Goal: Information Seeking & Learning: Find contact information

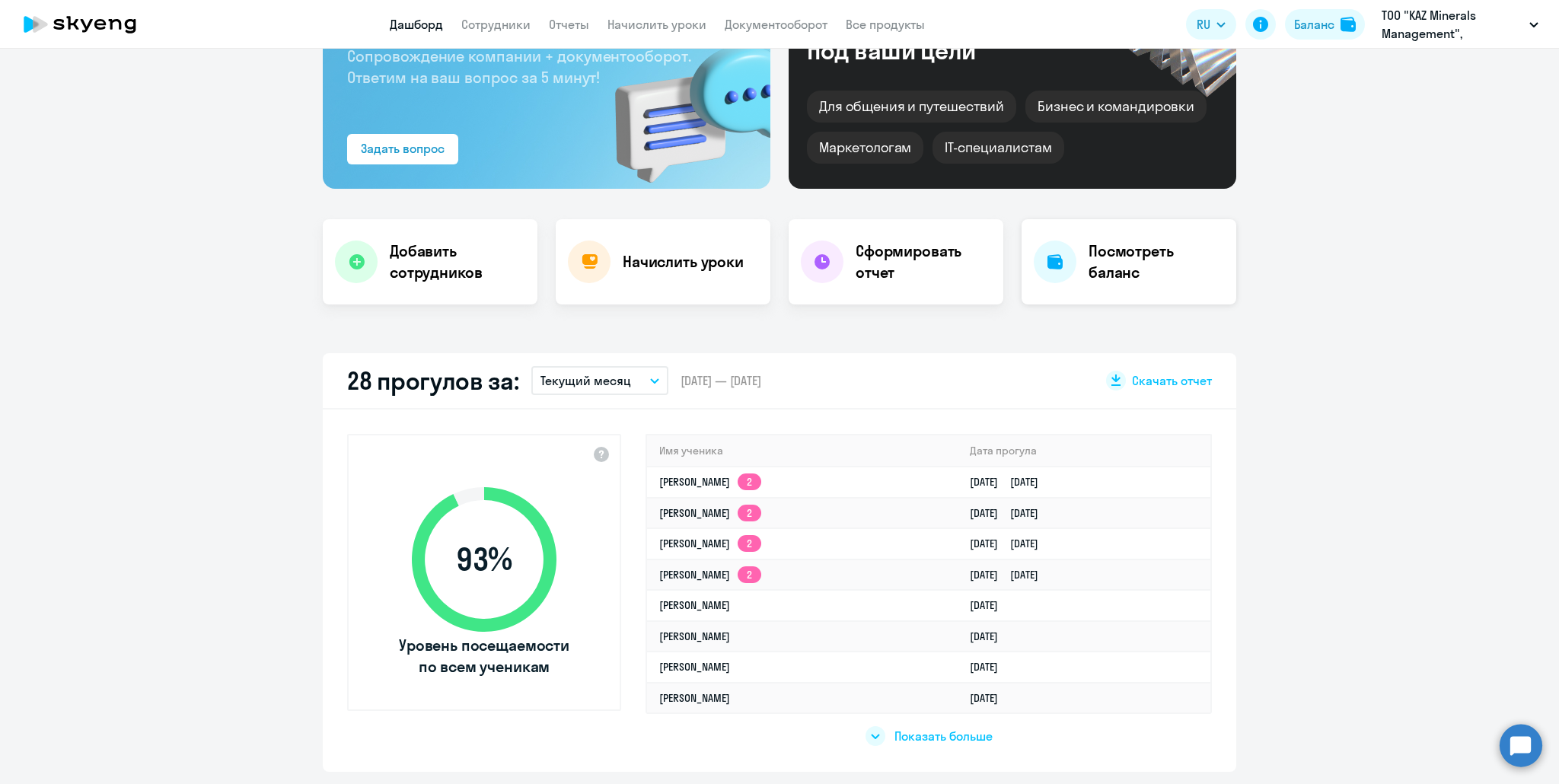
scroll to position [152, 0]
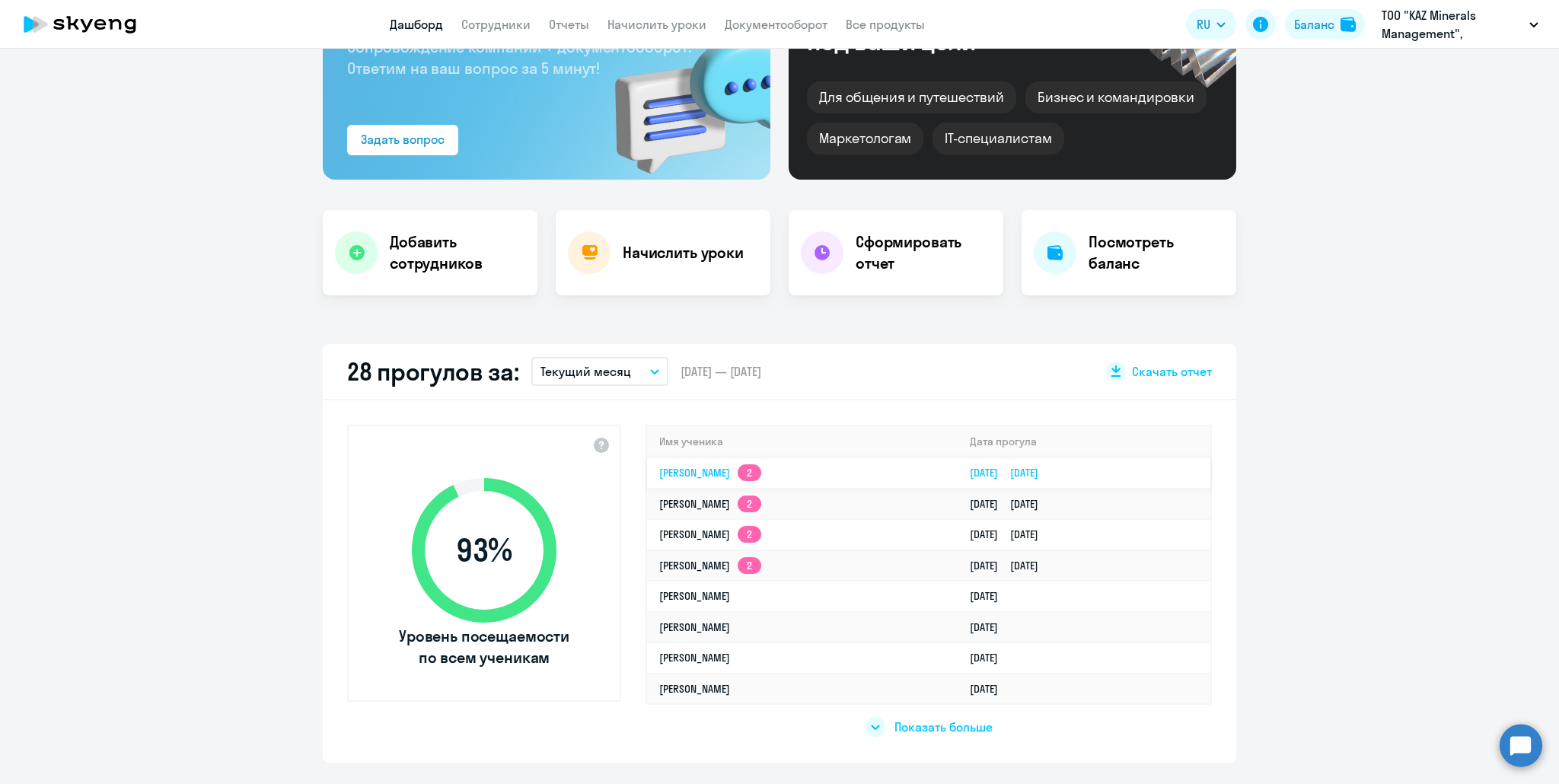
click at [735, 474] on link "[PERSON_NAME] 2" at bounding box center [709, 473] width 102 height 14
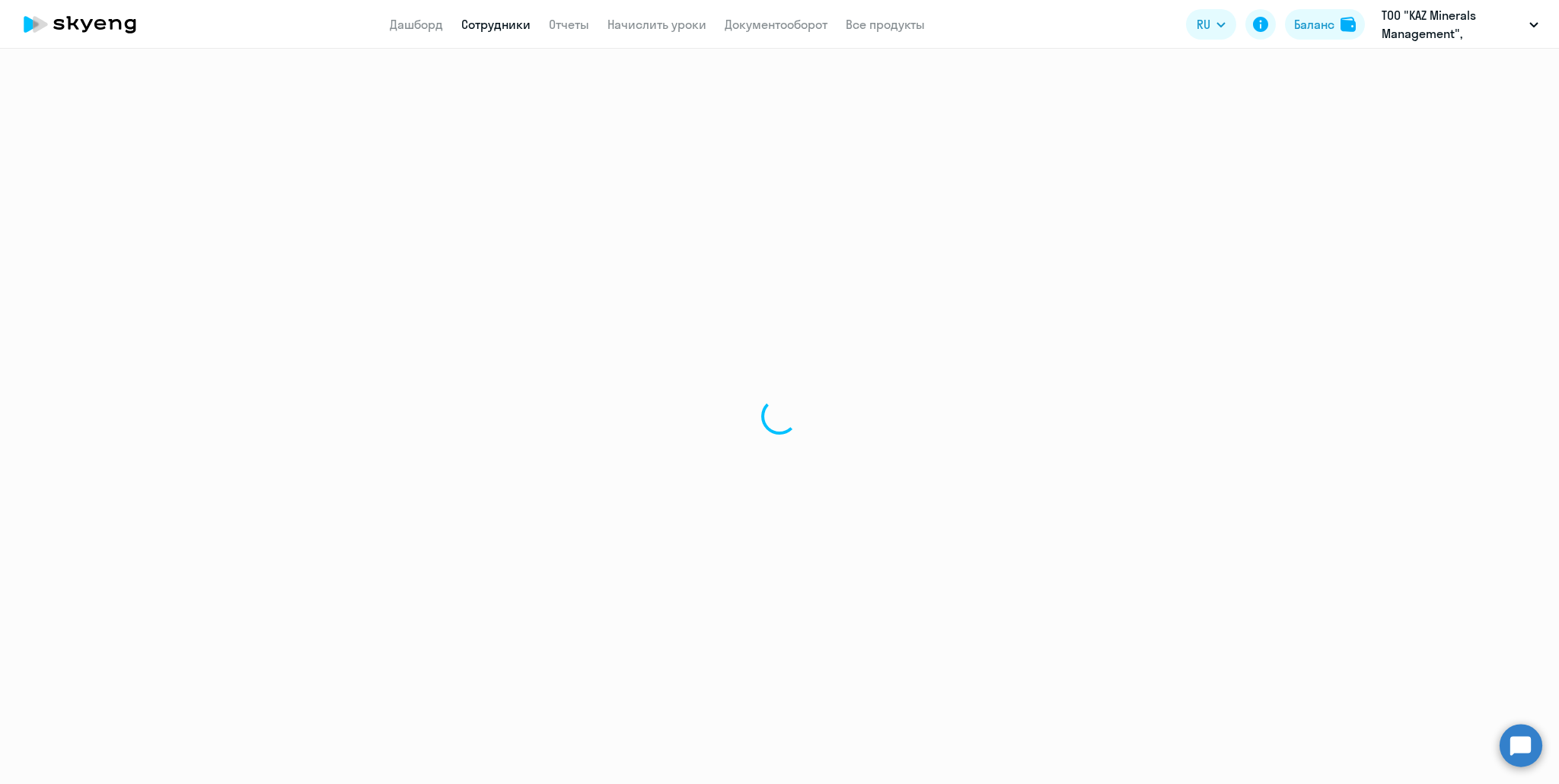
select select "english"
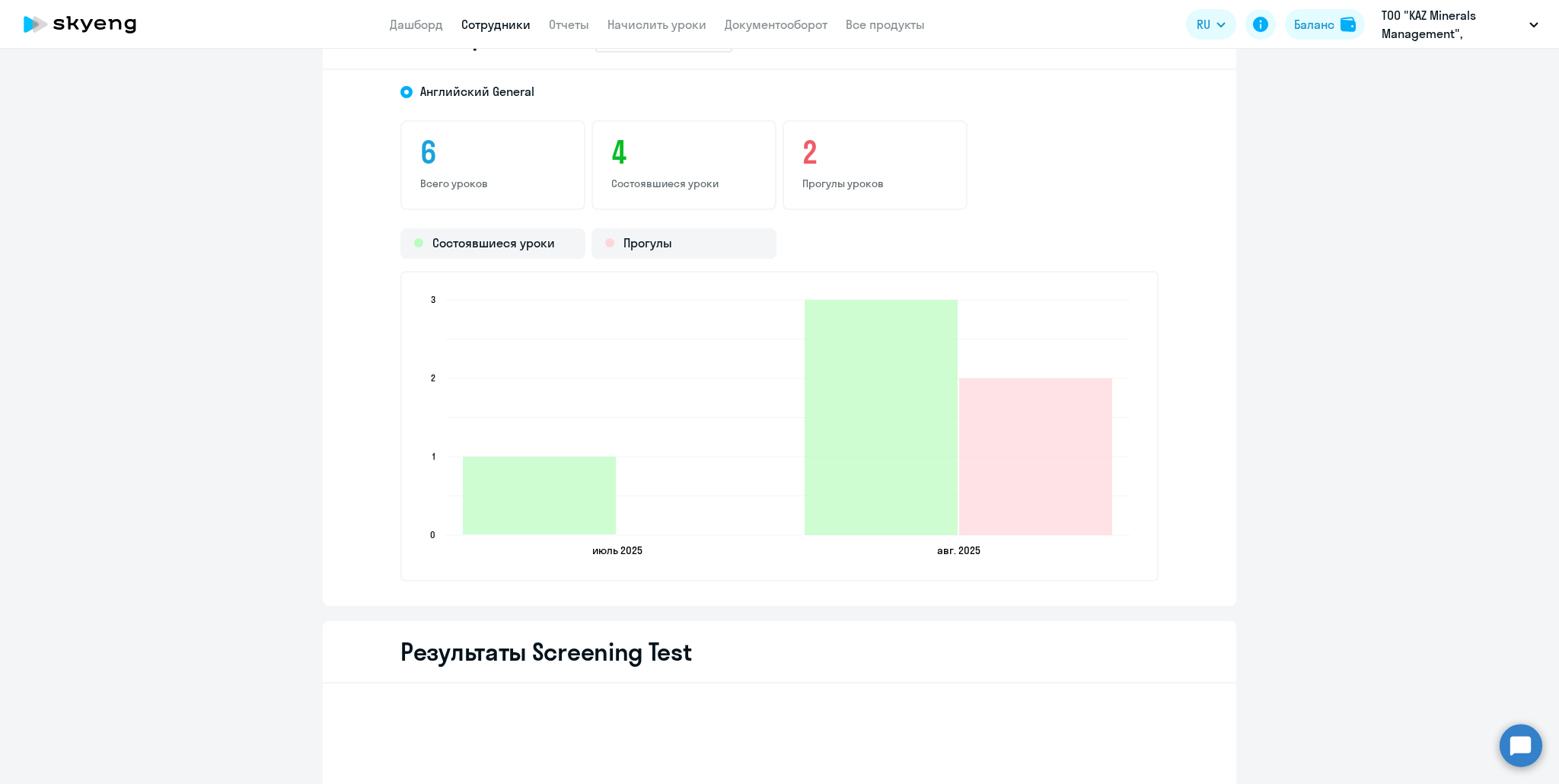
scroll to position [1673, 0]
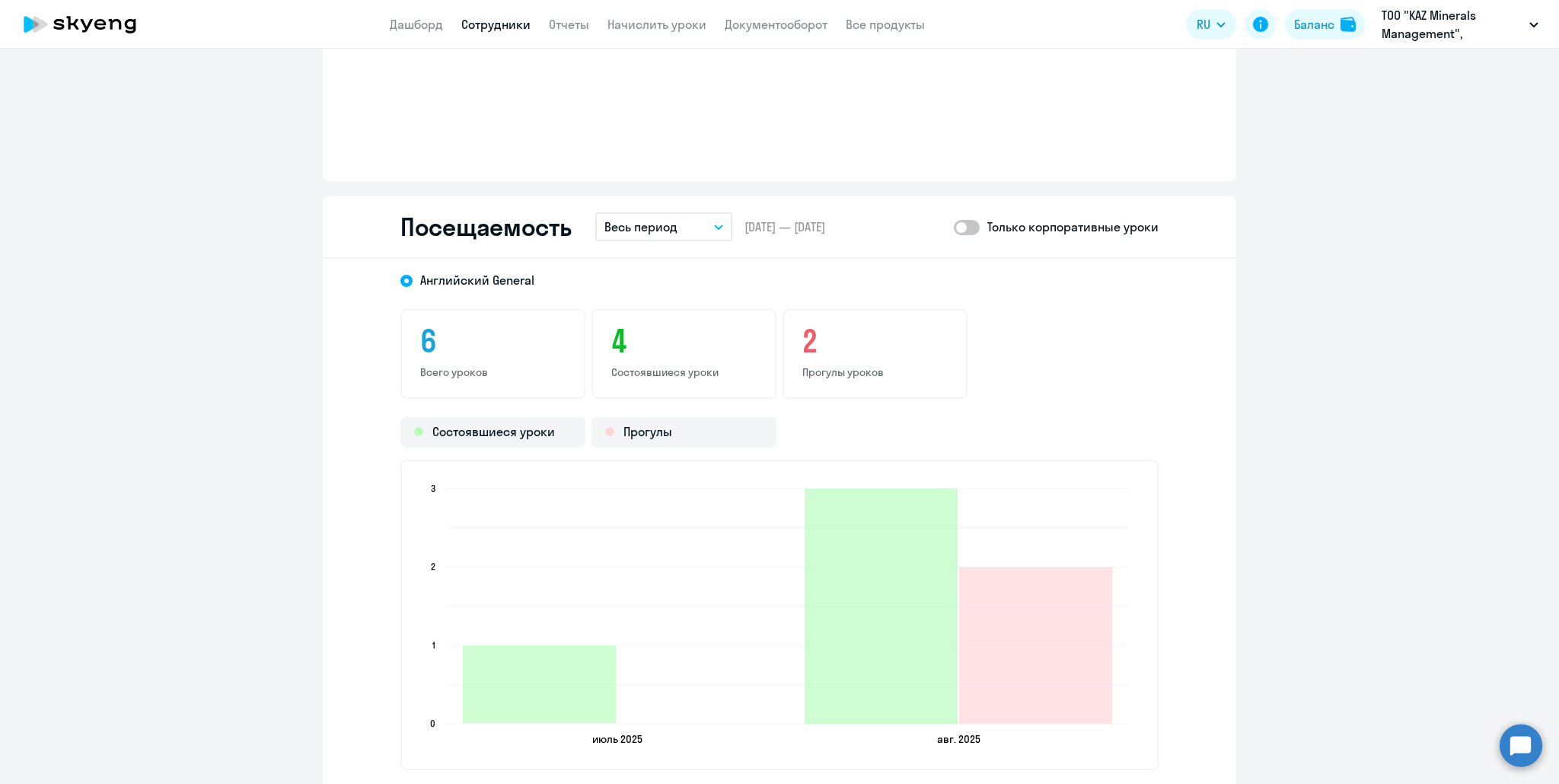
click at [670, 232] on p "Весь период" at bounding box center [641, 226] width 73 height 18
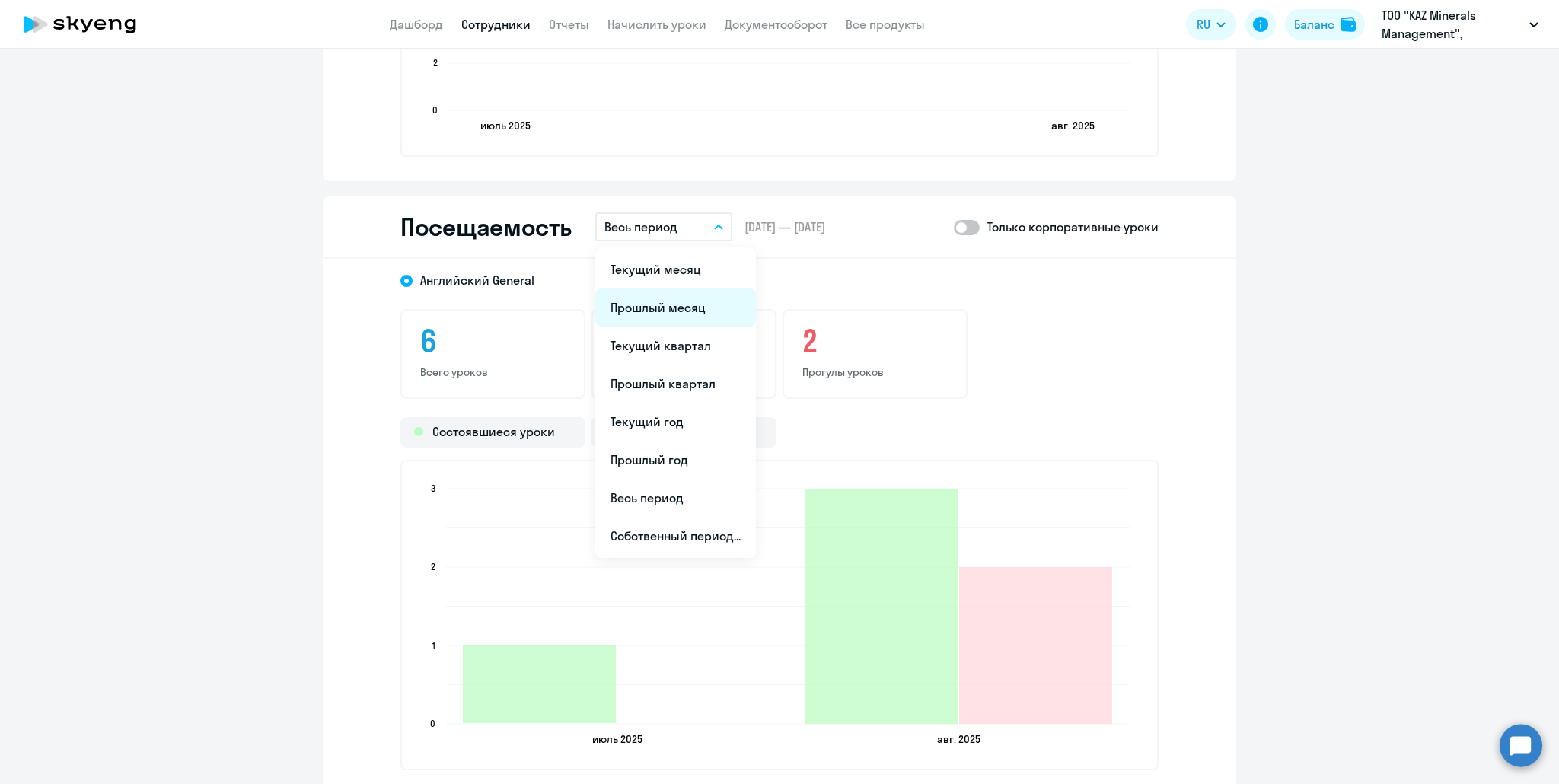
click at [670, 316] on li "Прошлый месяц" at bounding box center [675, 308] width 160 height 38
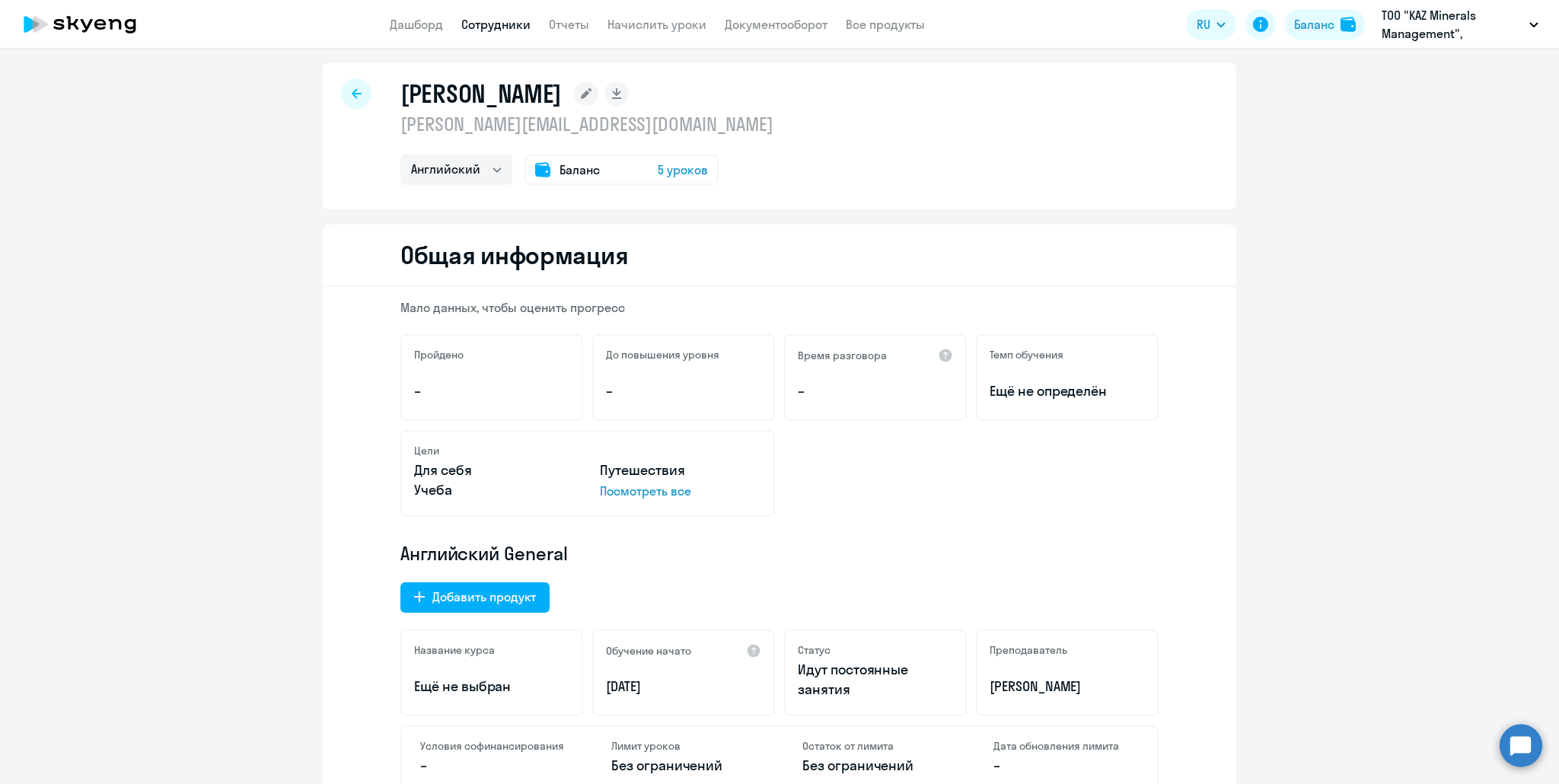
scroll to position [0, 0]
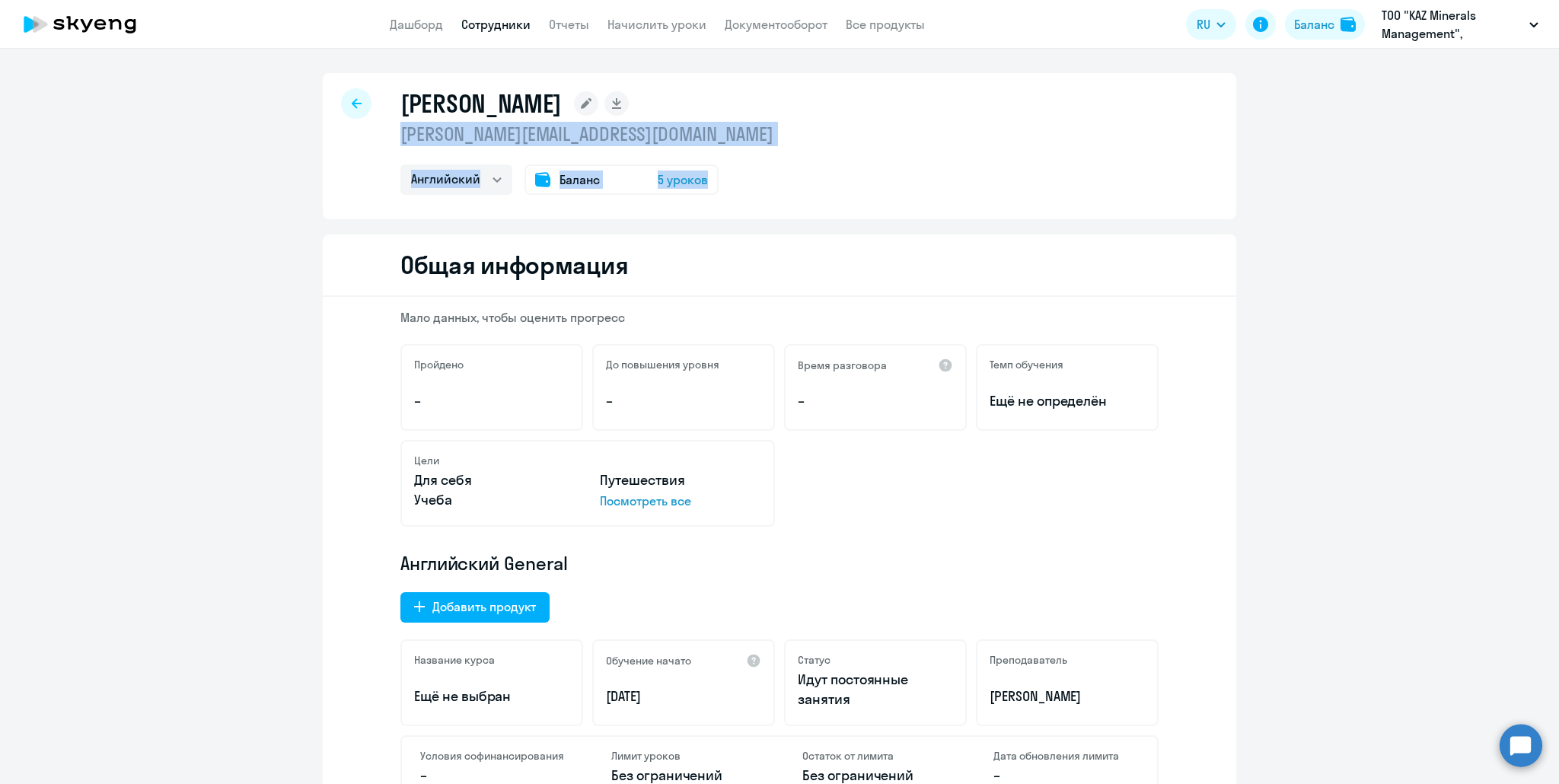
drag, startPoint x: 392, startPoint y: 133, endPoint x: 767, endPoint y: 147, distance: 375.3
click at [767, 147] on div "[PERSON_NAME] [PERSON_NAME][EMAIL_ADDRESS][DOMAIN_NAME] Английский Баланс 5 уро…" at bounding box center [779, 146] width 913 height 146
copy div "[PERSON_NAME][EMAIL_ADDRESS][DOMAIN_NAME] Английский Баланс 5 уроков"
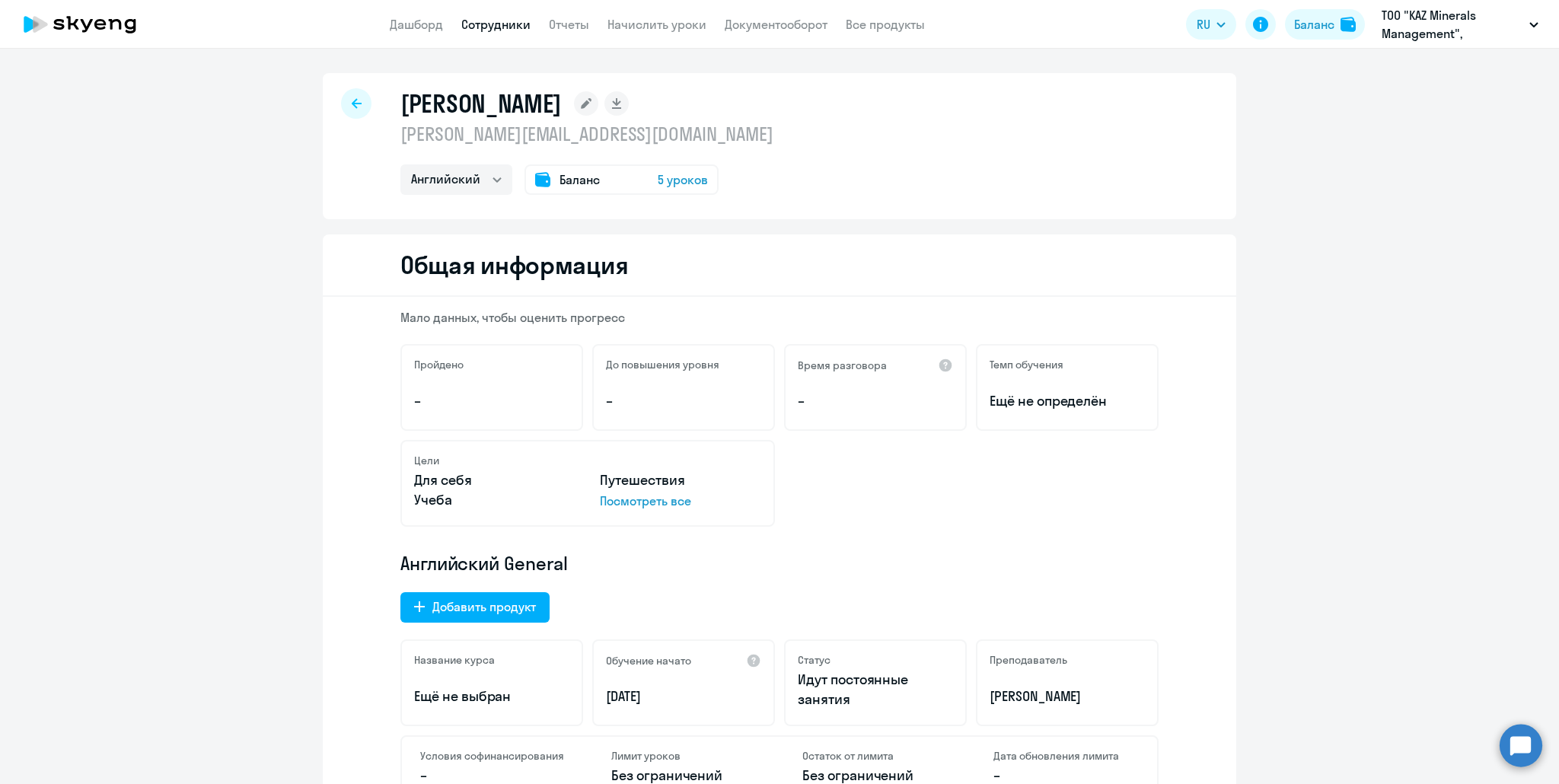
click at [886, 557] on p "Английский General" at bounding box center [779, 563] width 758 height 24
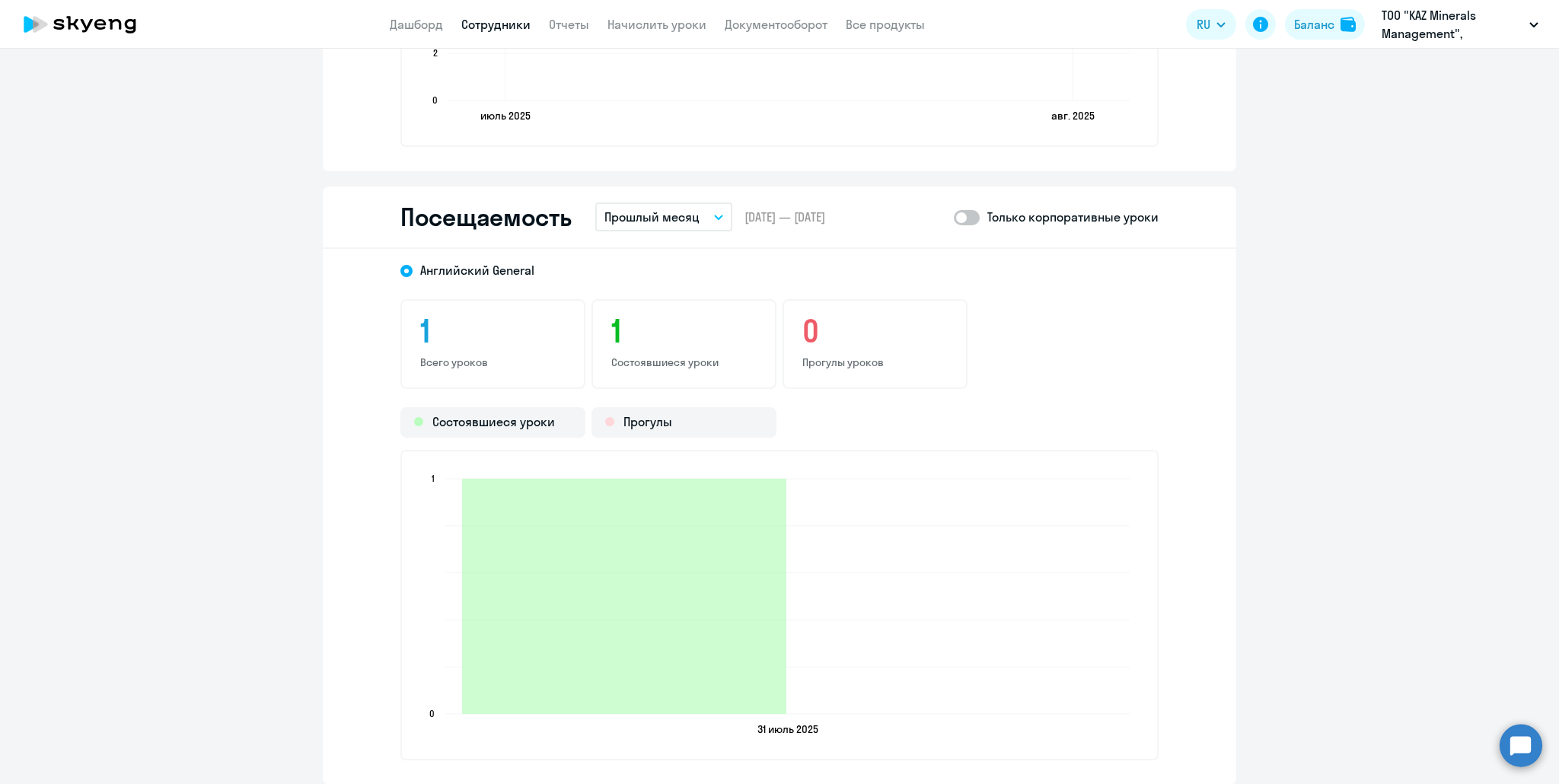
scroll to position [1750, 0]
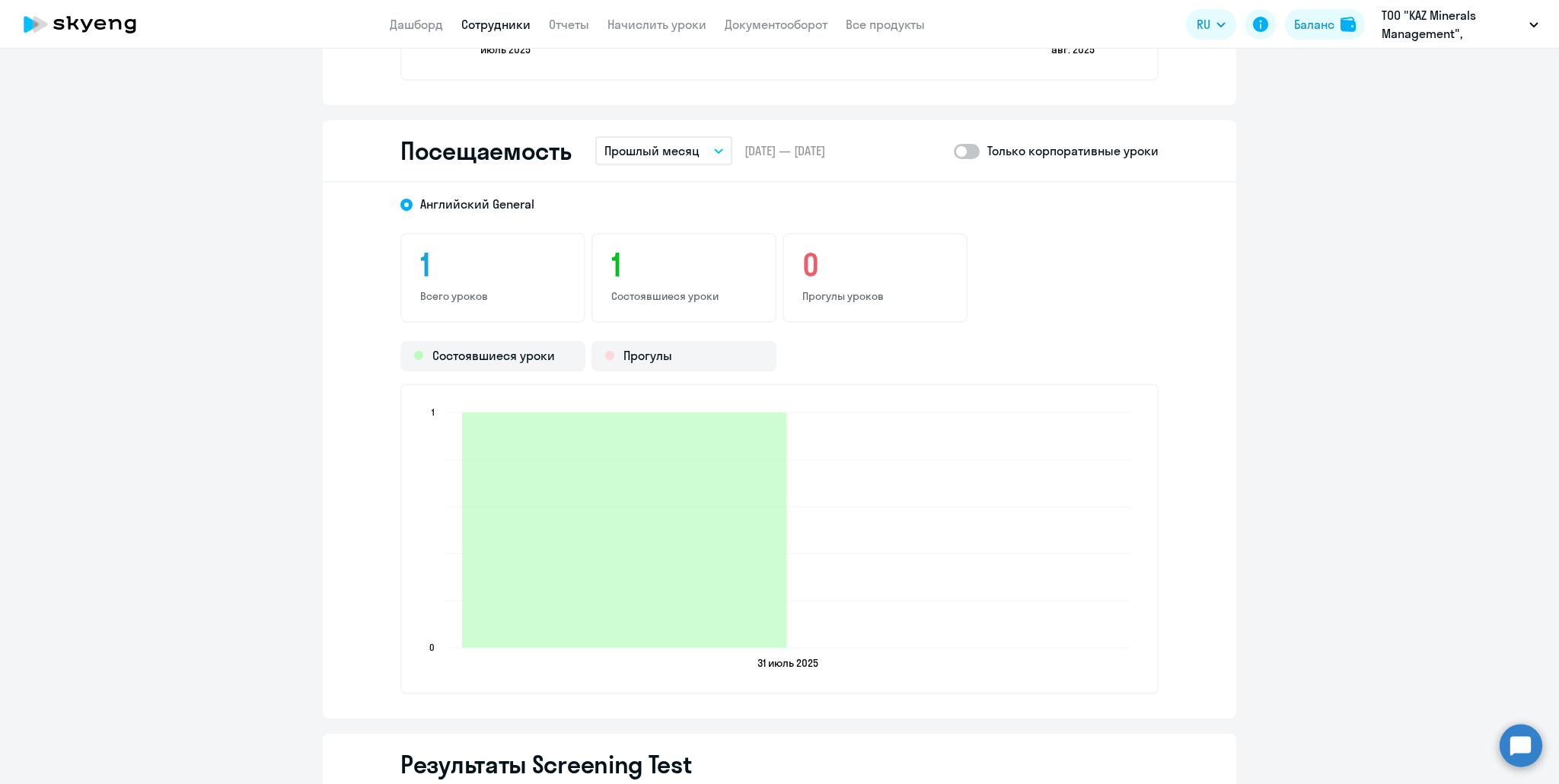
click at [678, 153] on p "Прошлый месяц" at bounding box center [651, 150] width 95 height 18
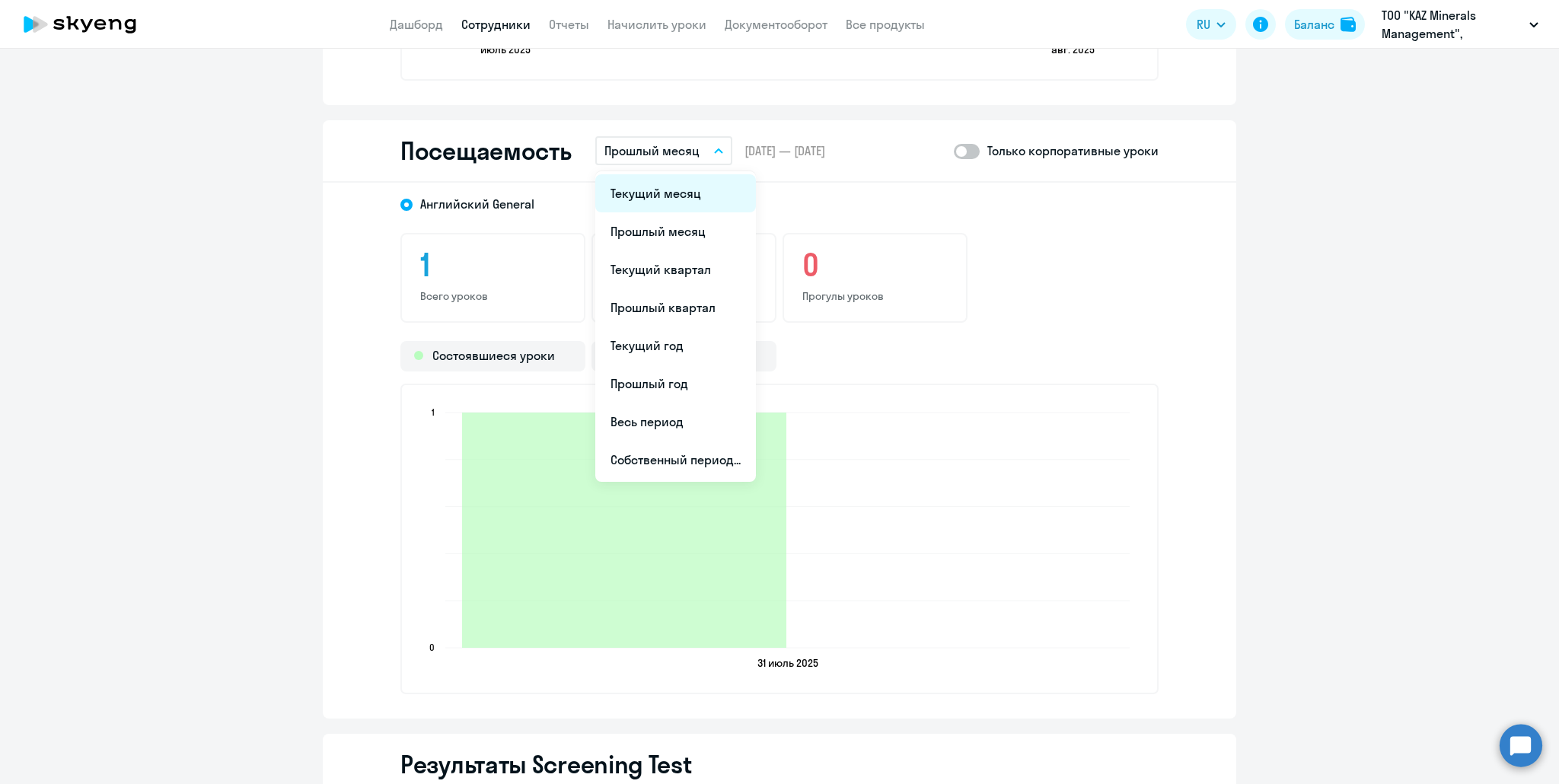
click at [663, 195] on li "Текущий месяц" at bounding box center [675, 193] width 160 height 38
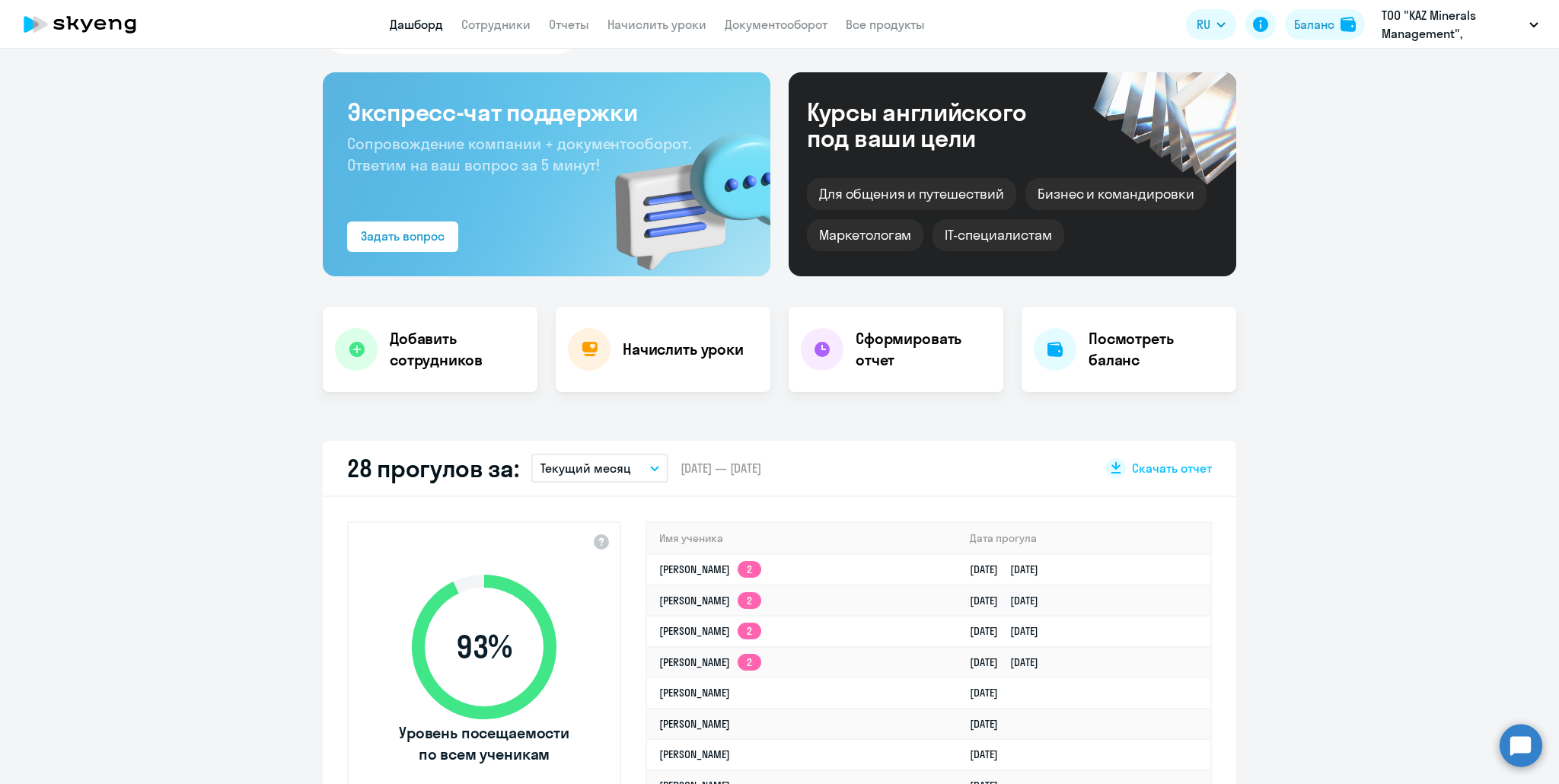
scroll to position [152, 0]
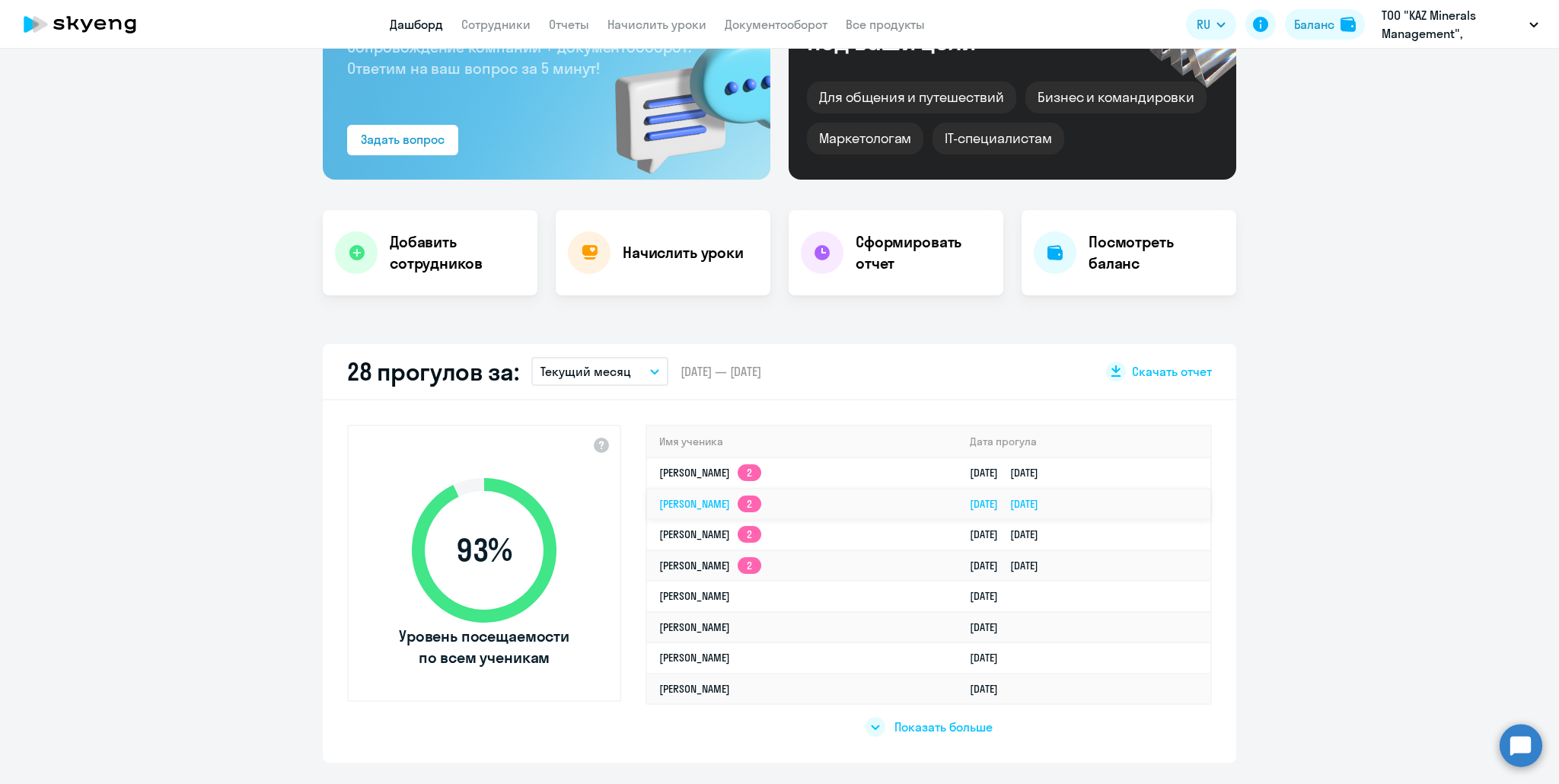
click at [701, 497] on link "[PERSON_NAME] 2" at bounding box center [709, 504] width 102 height 14
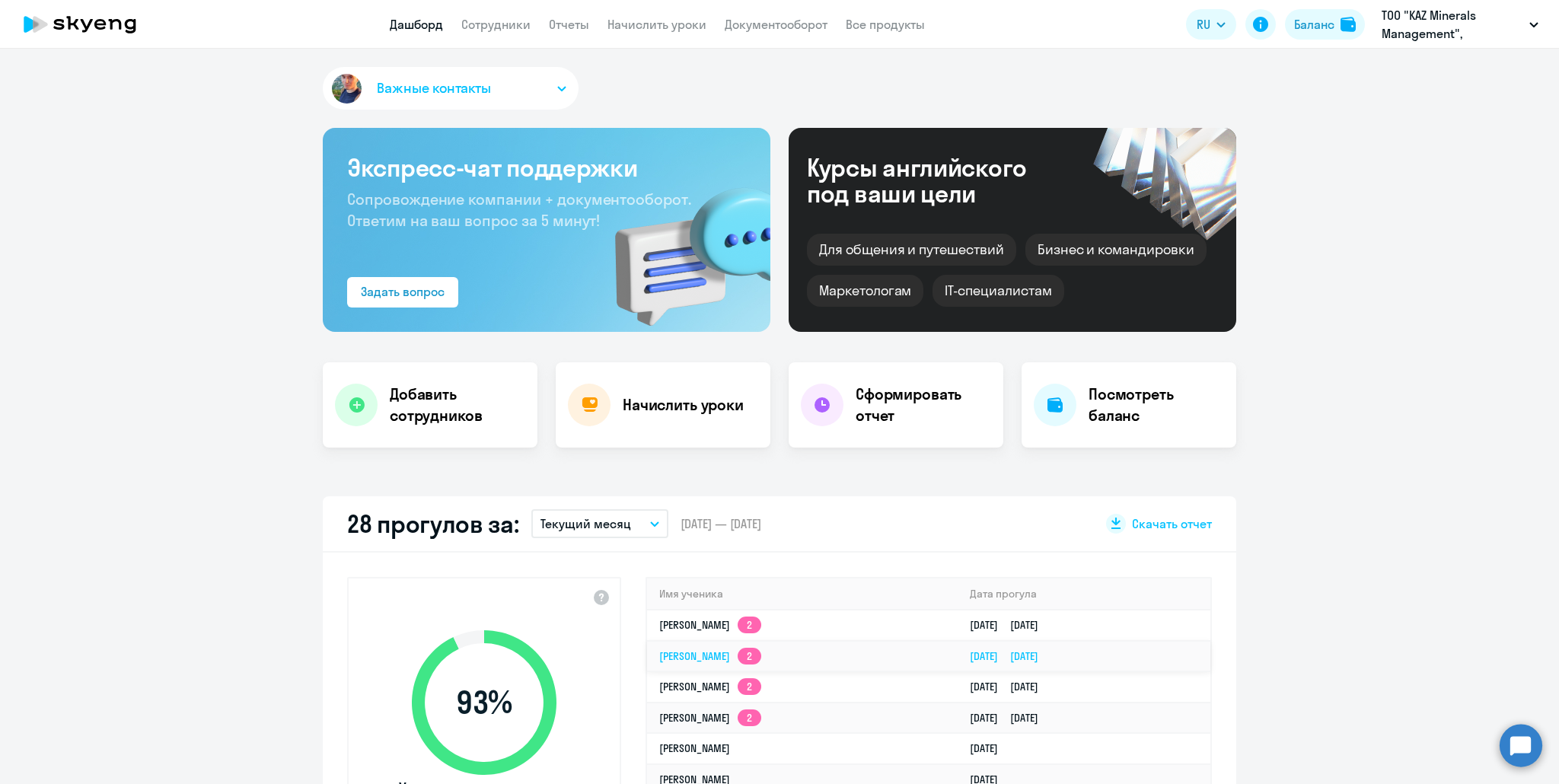
select select "english"
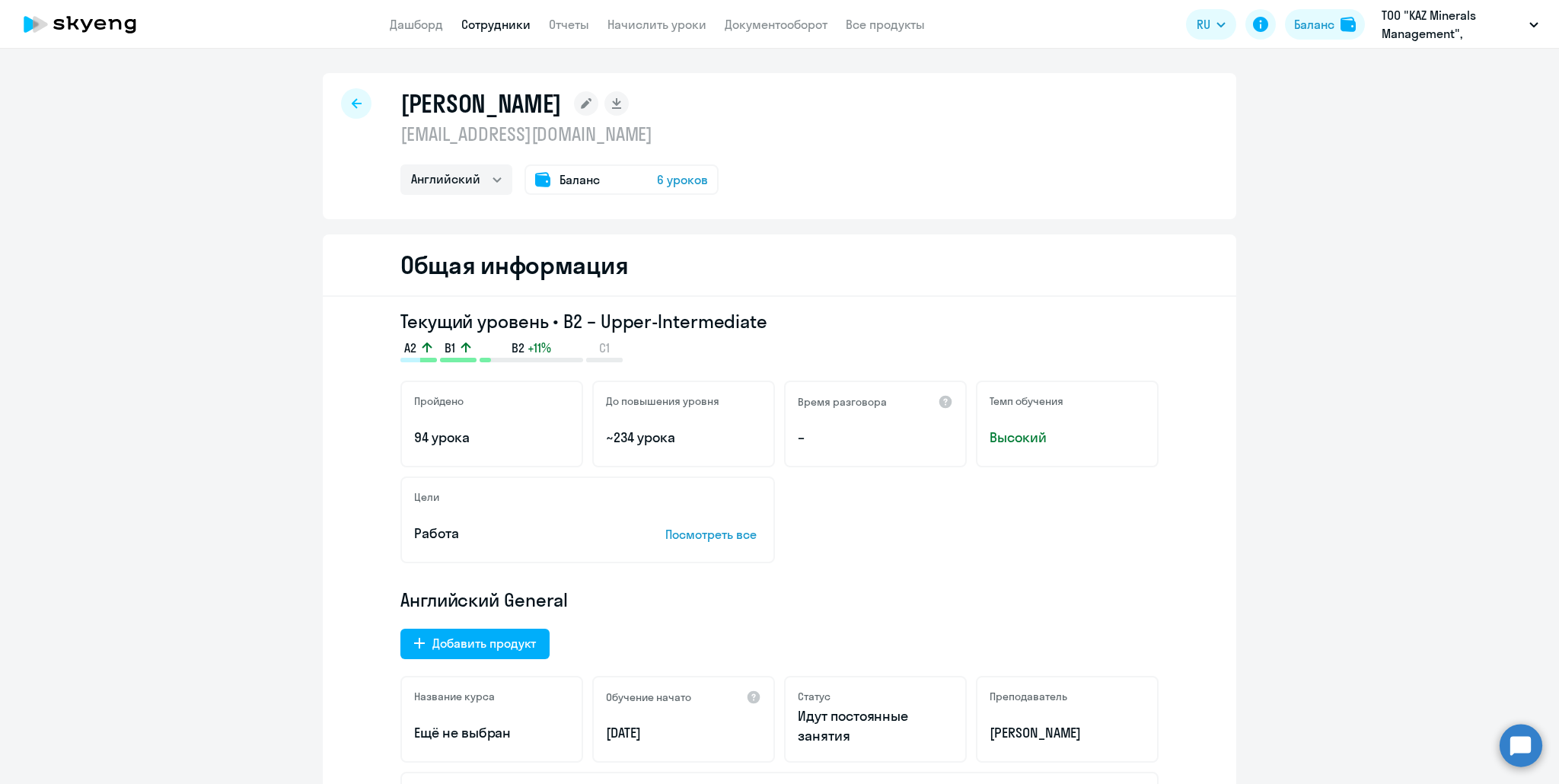
copy p "[EMAIL_ADDRESS][DOMAIN_NAME]"
drag, startPoint x: 610, startPoint y: 135, endPoint x: 396, endPoint y: 139, distance: 214.0
click at [400, 139] on p "[EMAIL_ADDRESS][DOMAIN_NAME]" at bounding box center [559, 134] width 318 height 24
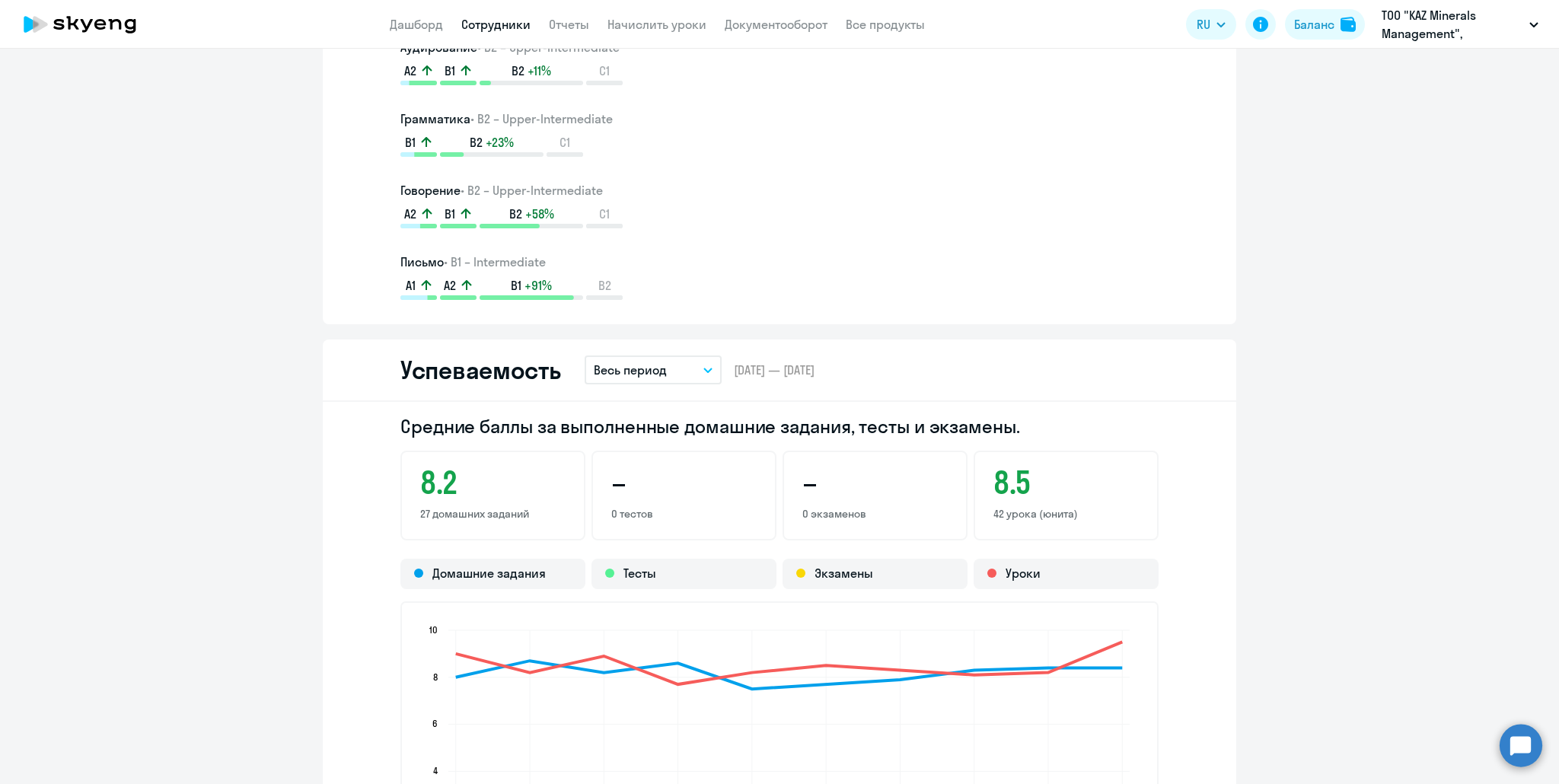
scroll to position [1294, 0]
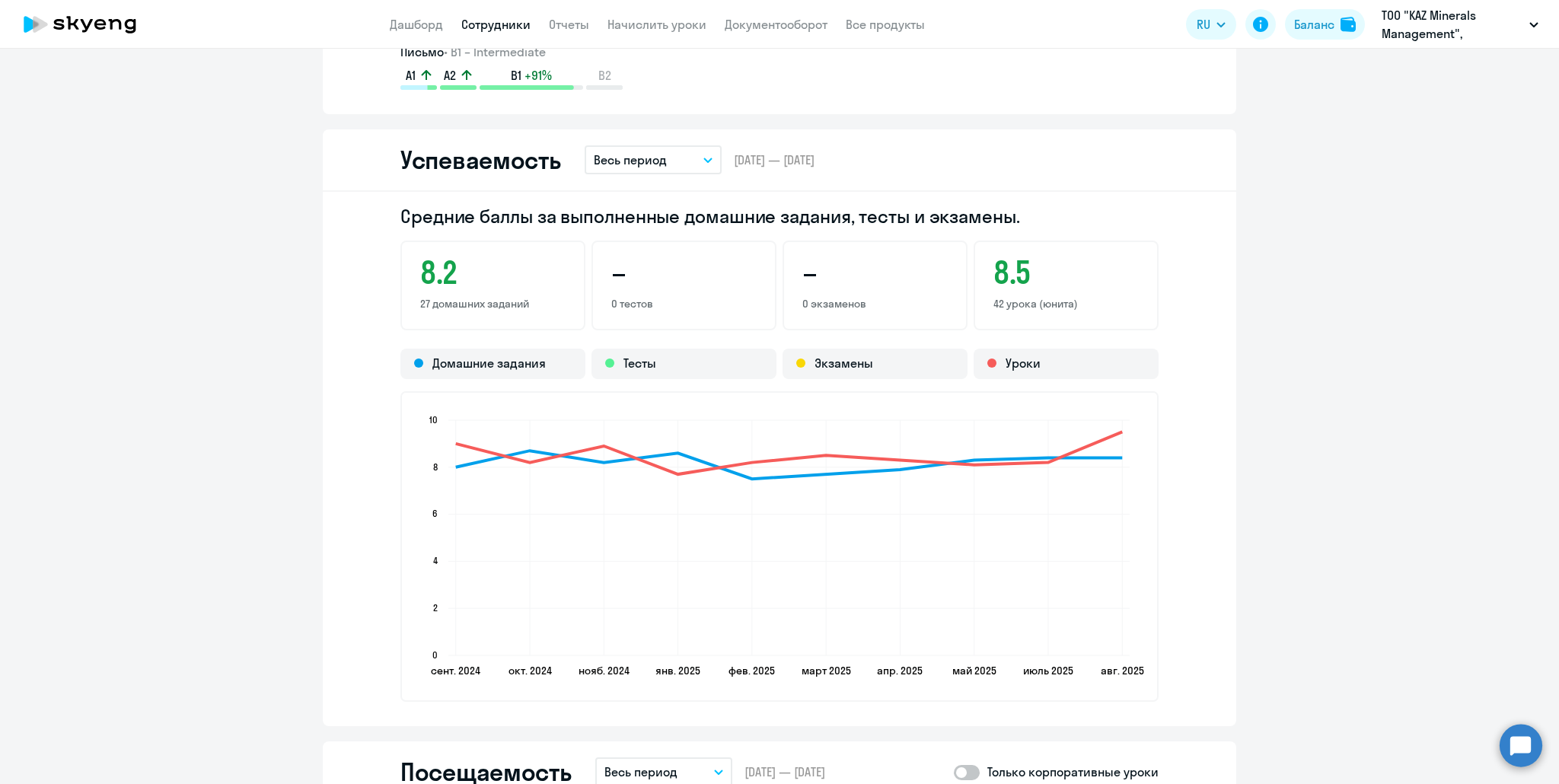
click at [610, 155] on p "Весь период" at bounding box center [630, 159] width 73 height 18
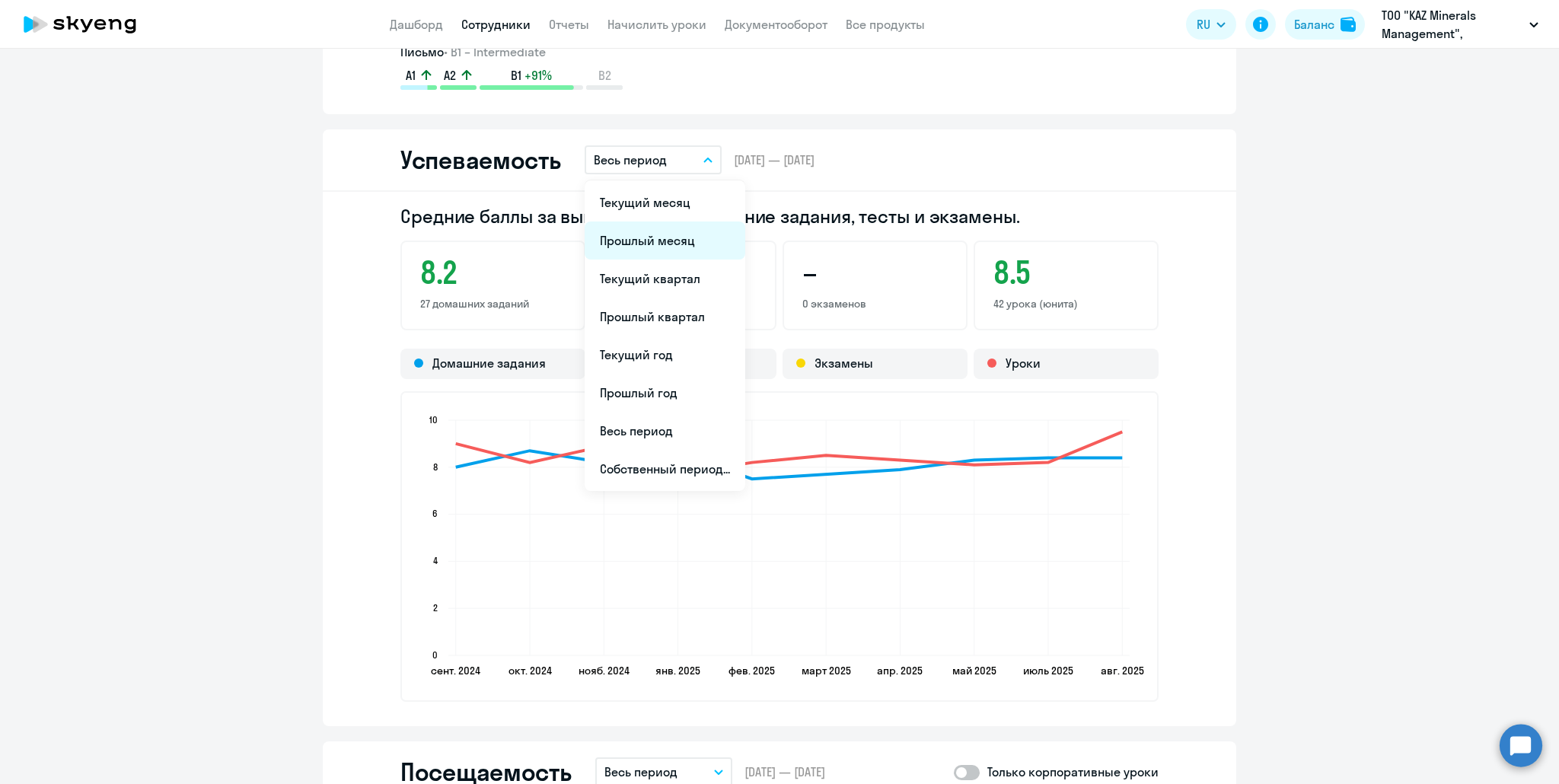
click at [642, 238] on li "Прошлый месяц" at bounding box center [665, 240] width 160 height 38
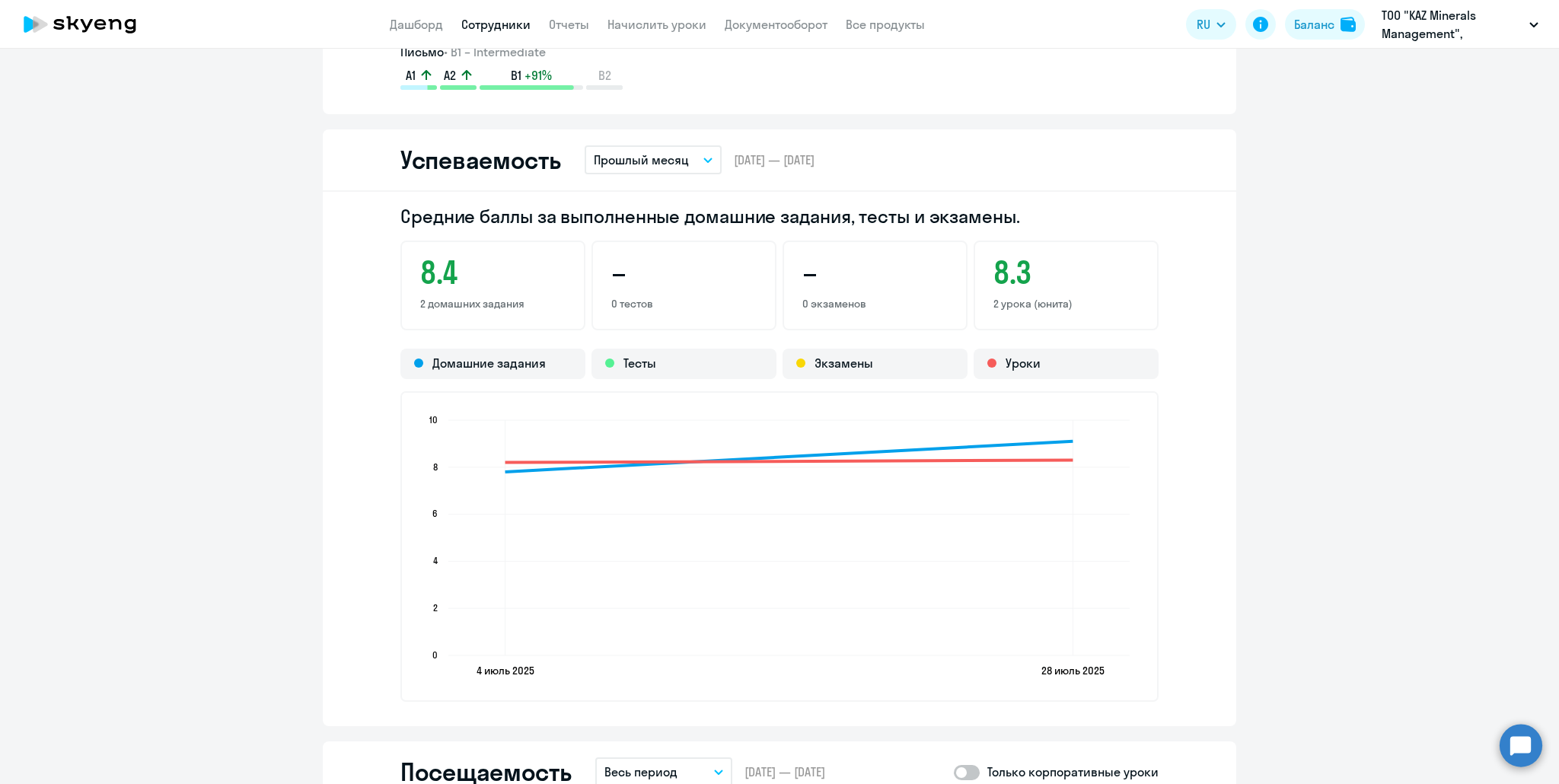
drag, startPoint x: 661, startPoint y: 163, endPoint x: 646, endPoint y: 203, distance: 42.7
click at [661, 164] on p "Прошлый месяц" at bounding box center [641, 159] width 95 height 18
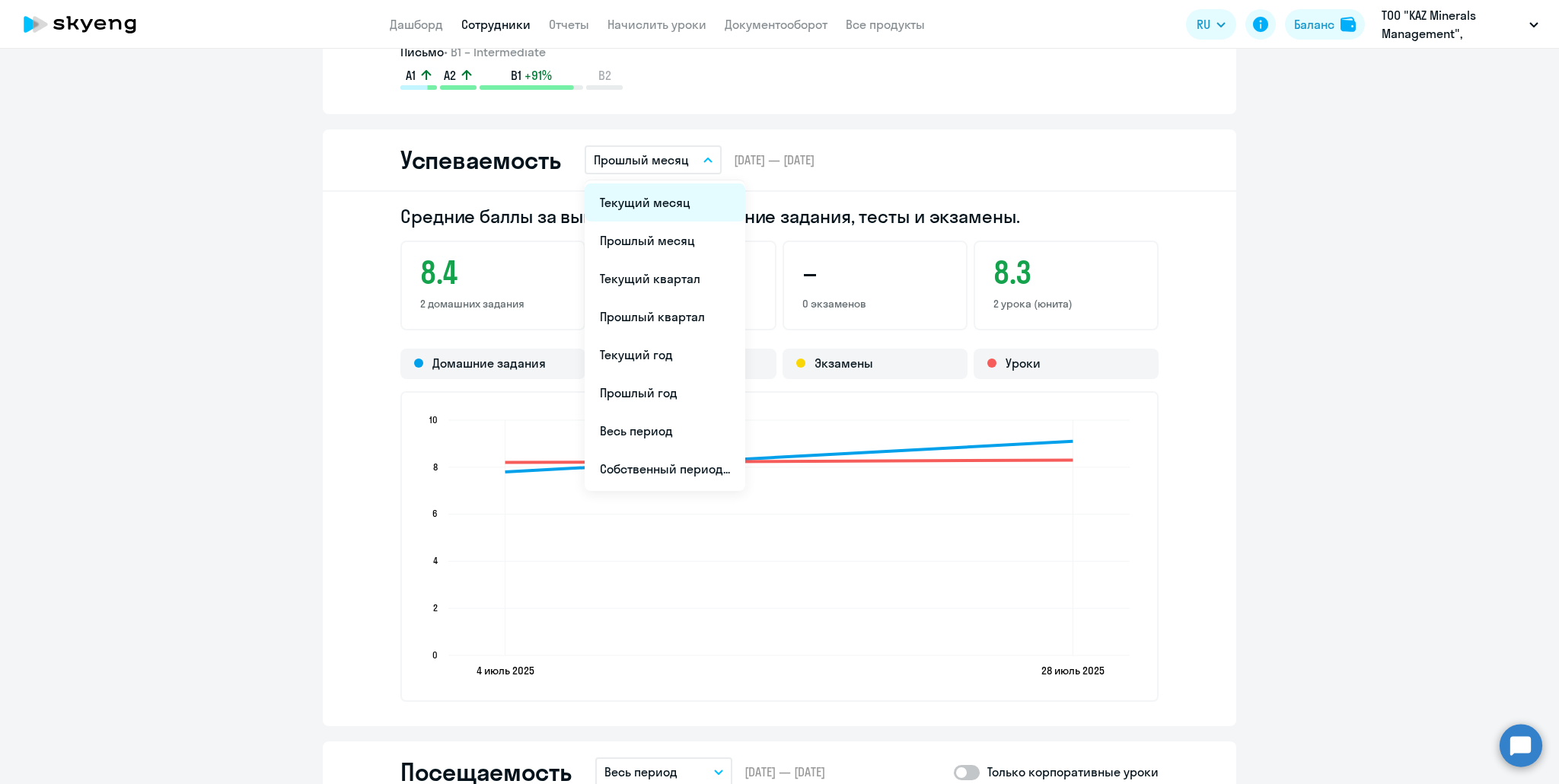
click at [642, 209] on li "Текущий месяц" at bounding box center [665, 202] width 160 height 38
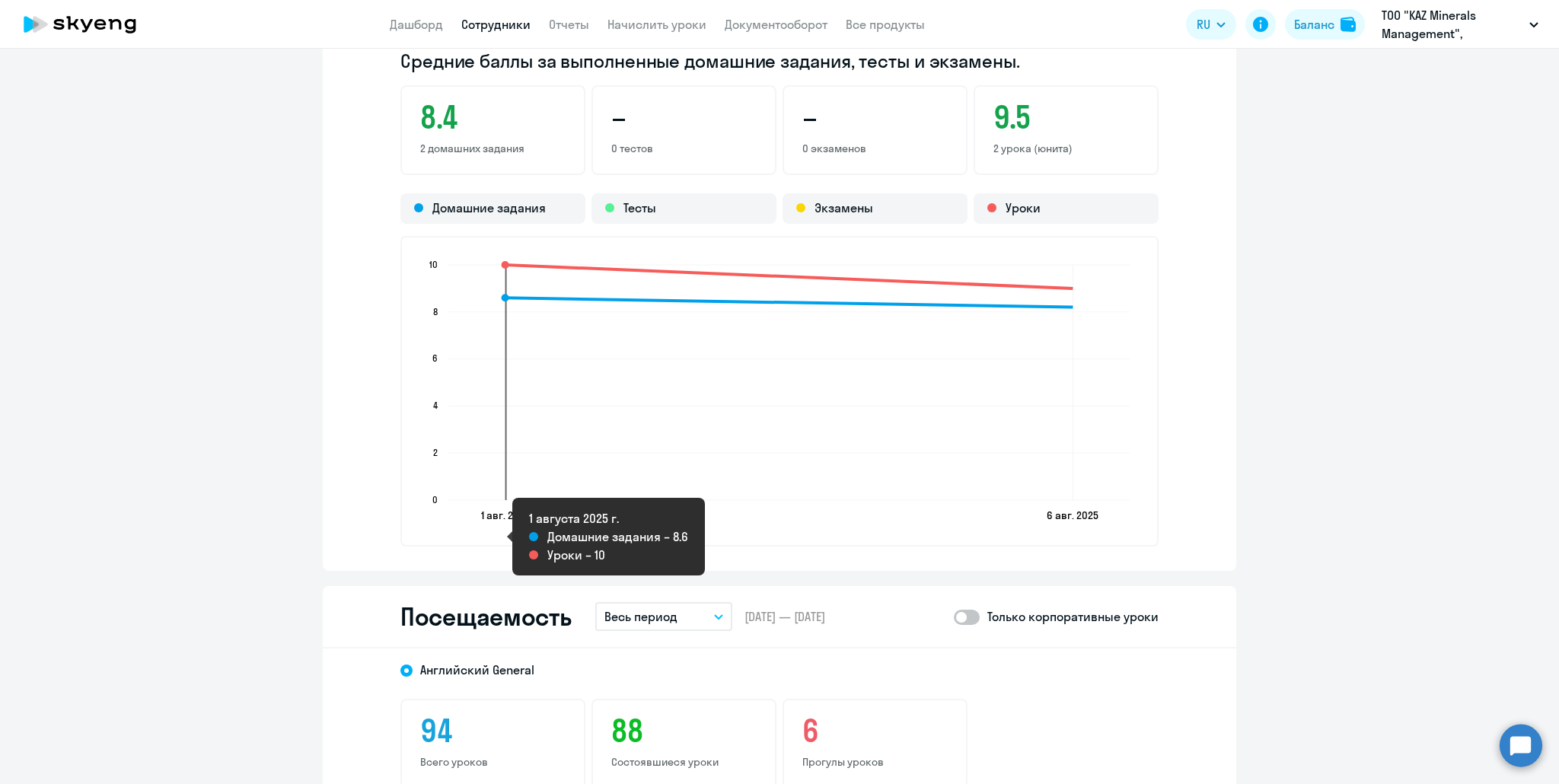
scroll to position [1598, 0]
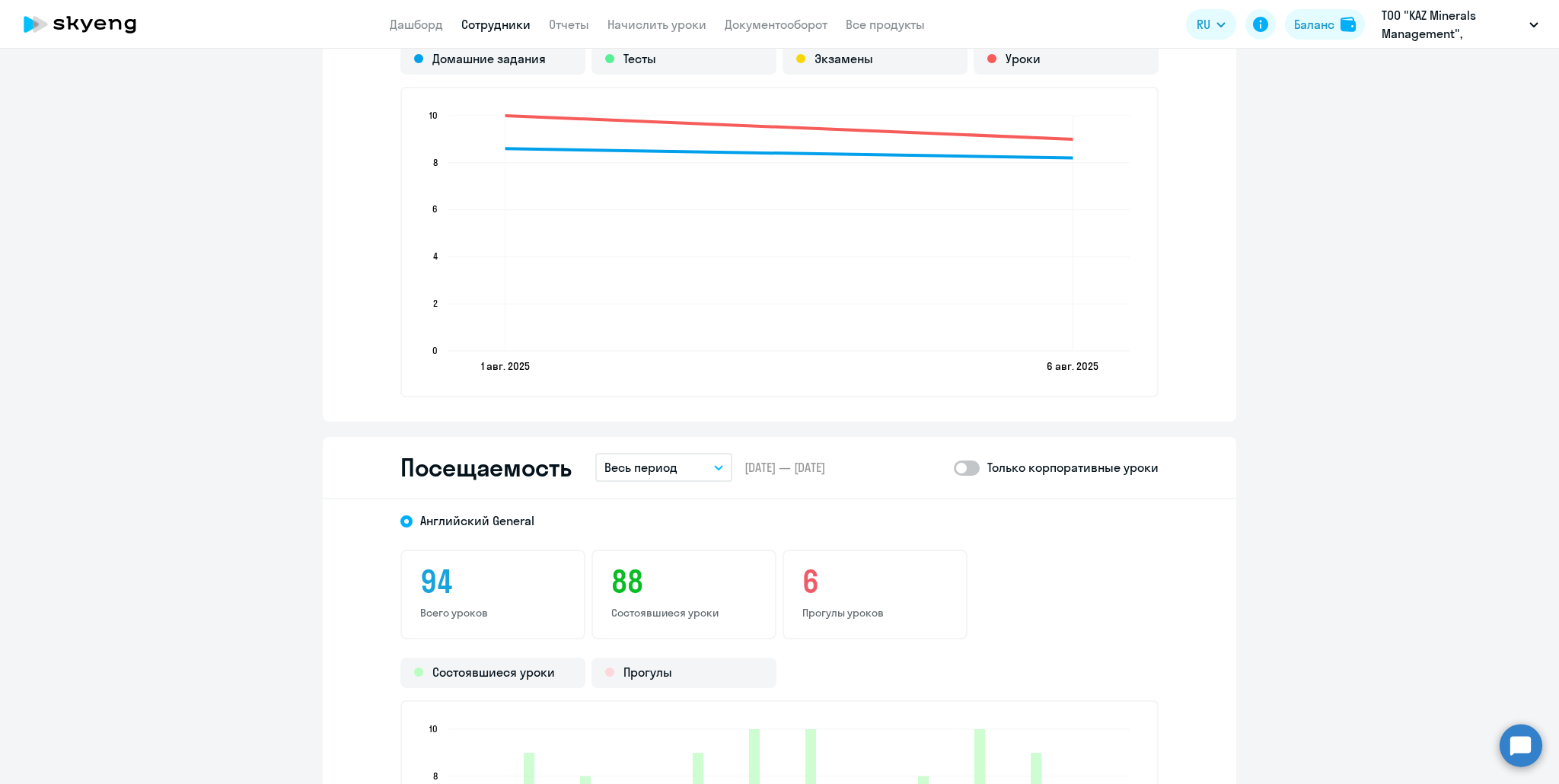
drag, startPoint x: 668, startPoint y: 468, endPoint x: 665, endPoint y: 478, distance: 10.4
click at [667, 468] on p "Весь период" at bounding box center [641, 467] width 73 height 18
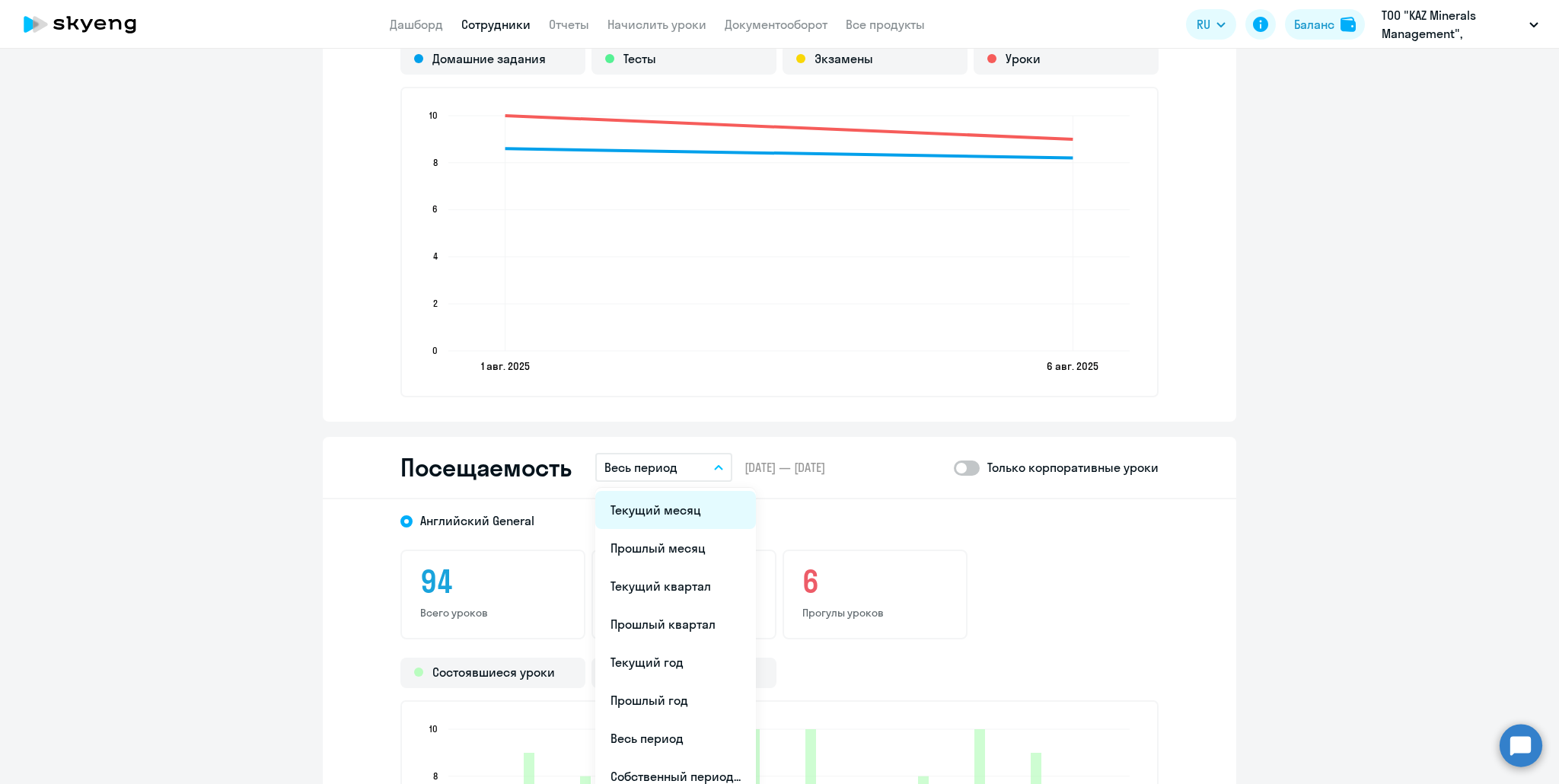
click at [667, 518] on li "Текущий месяц" at bounding box center [675, 510] width 160 height 38
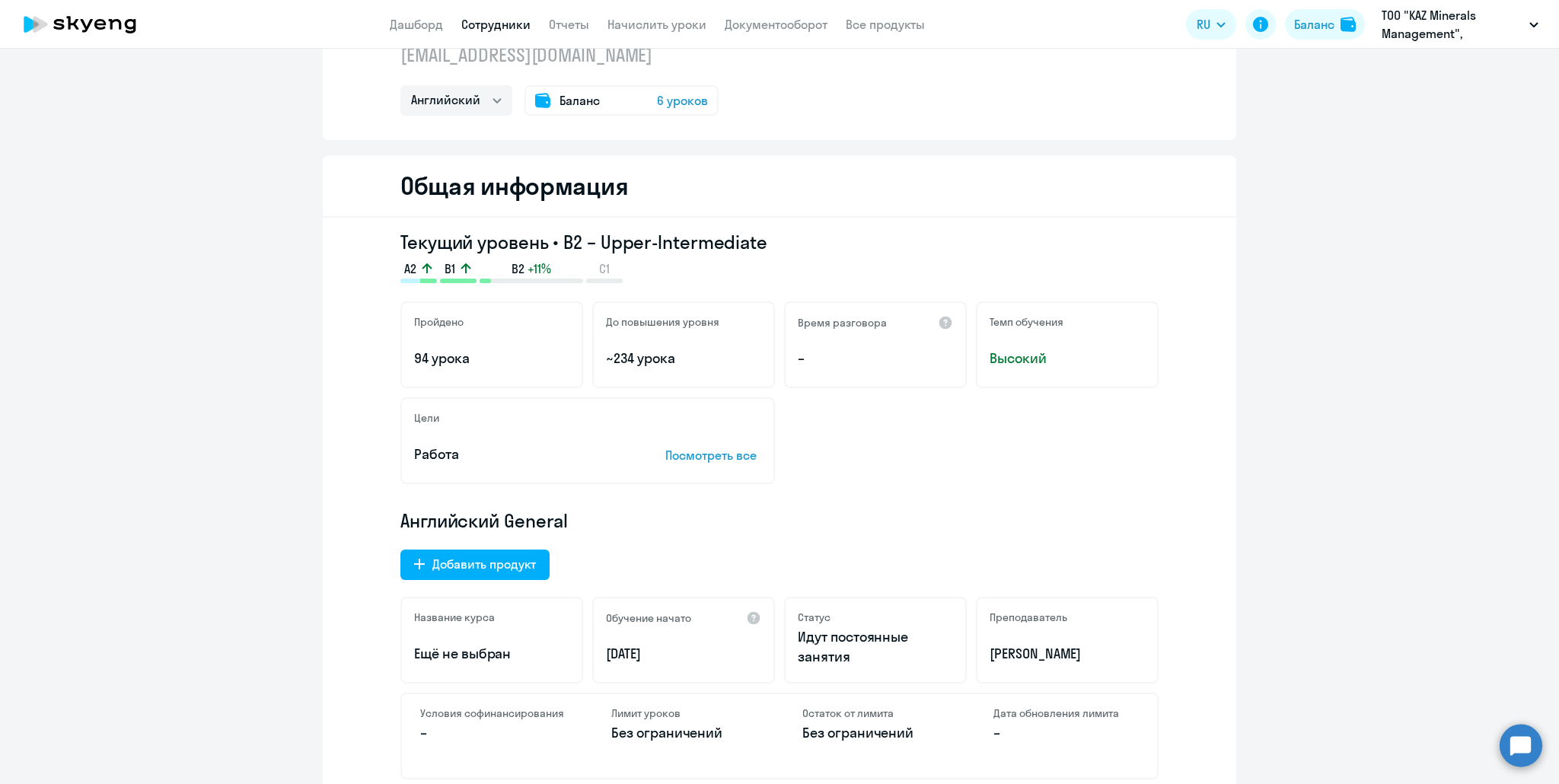
scroll to position [0, 0]
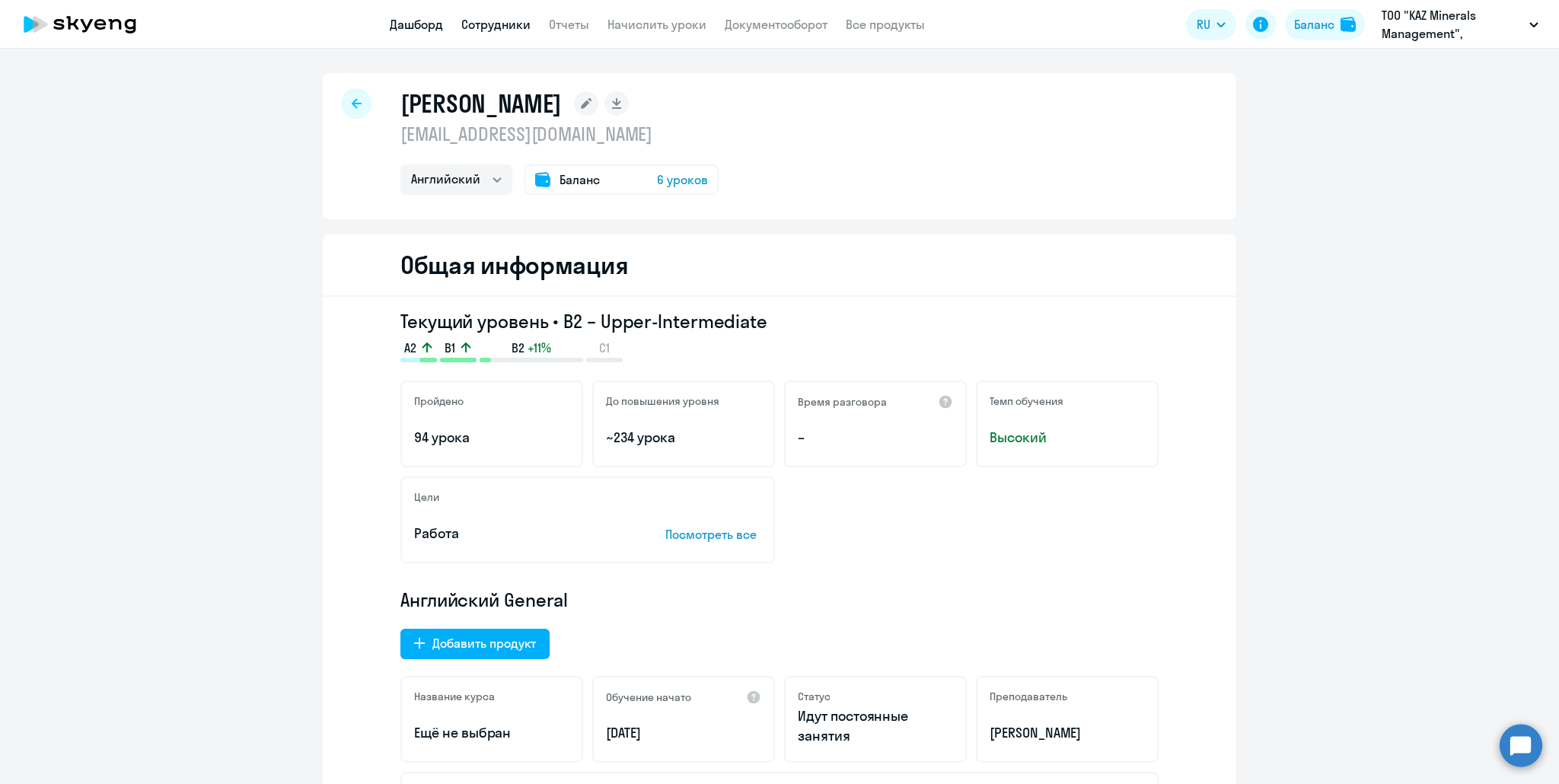
drag, startPoint x: 405, startPoint y: 21, endPoint x: 402, endPoint y: 30, distance: 9.5
click at [405, 21] on link "Дашборд" at bounding box center [416, 24] width 53 height 15
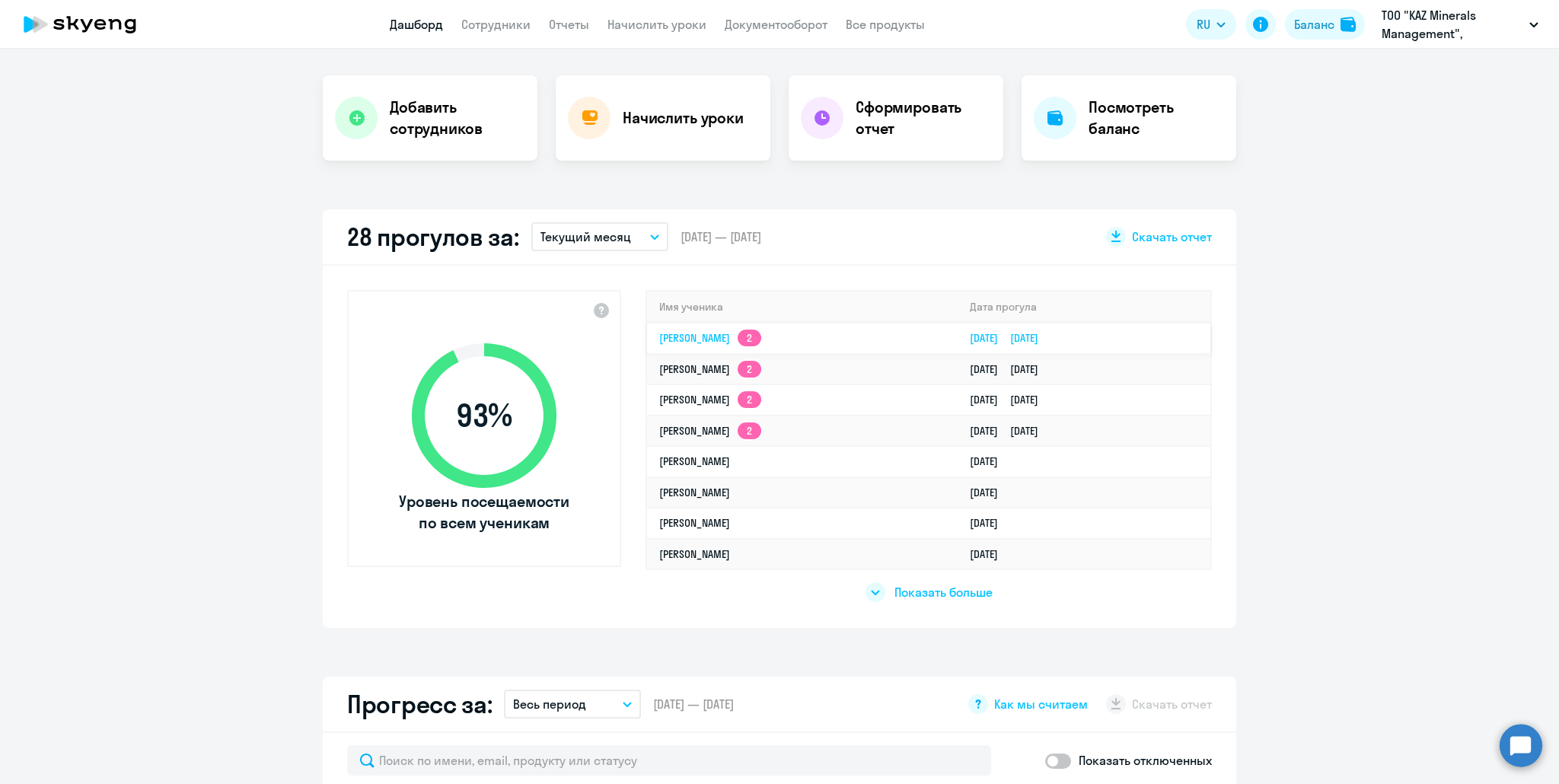
scroll to position [304, 0]
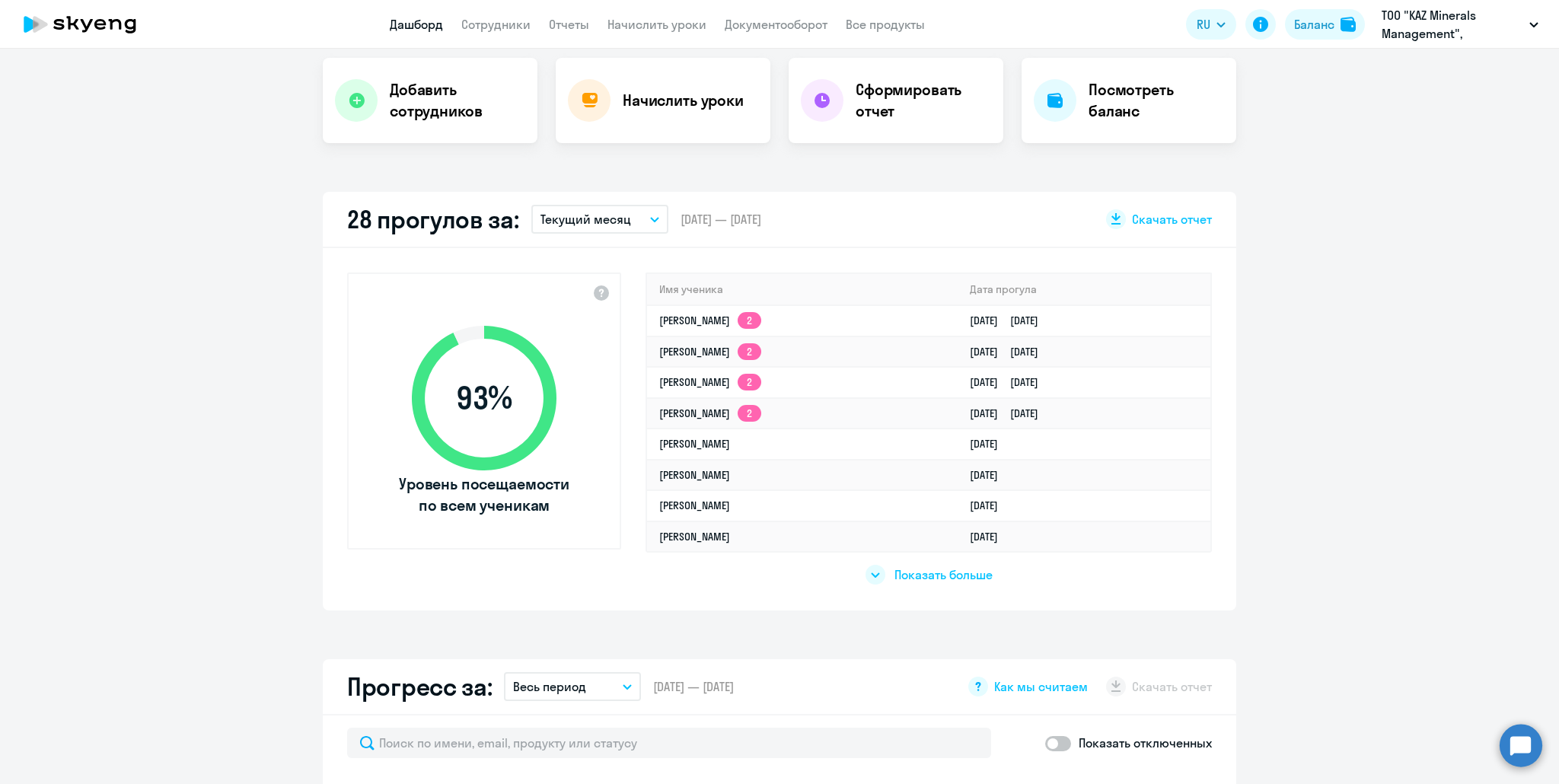
click at [895, 574] on span "Показать больше" at bounding box center [943, 574] width 98 height 17
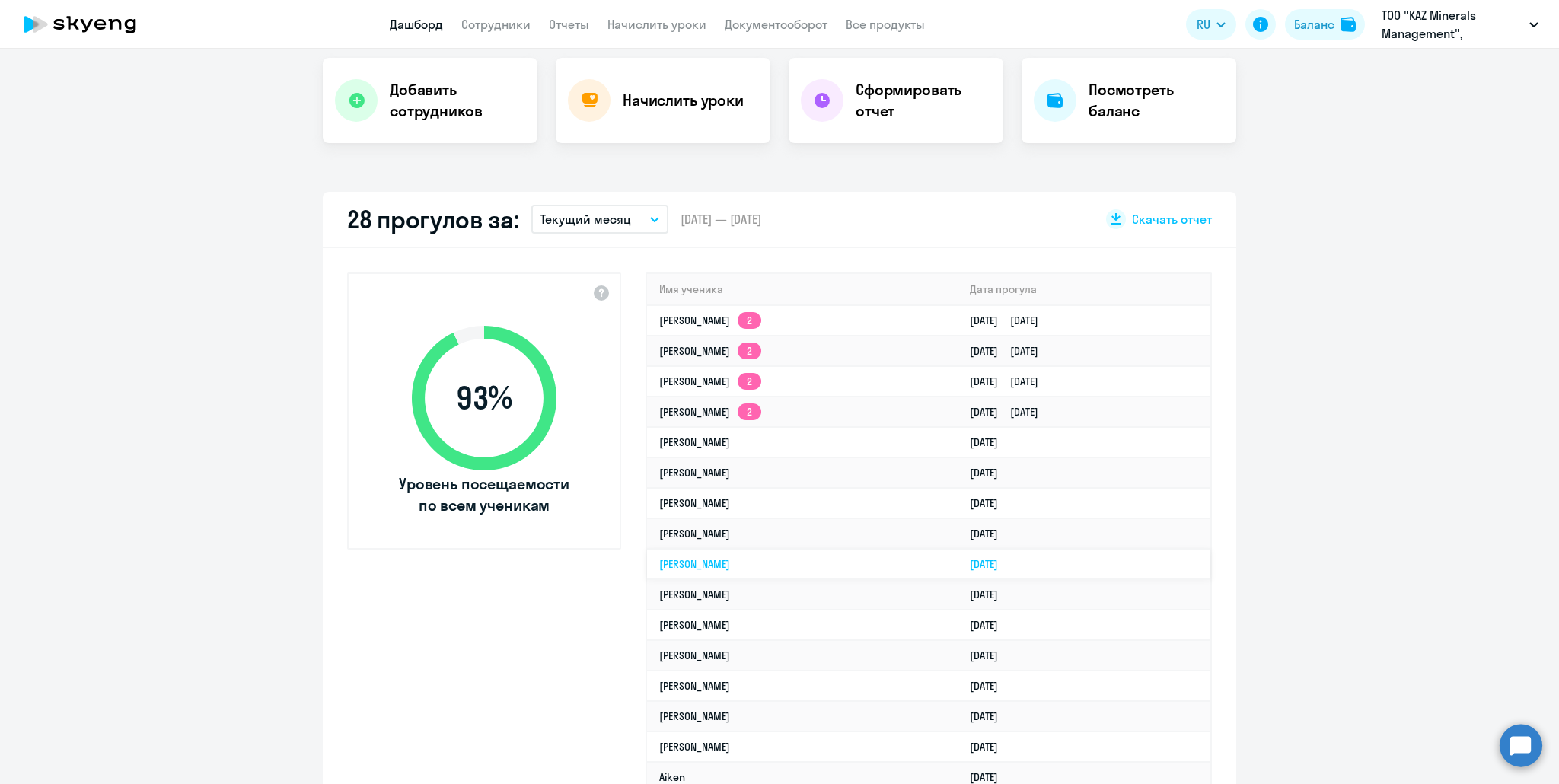
select select "30"
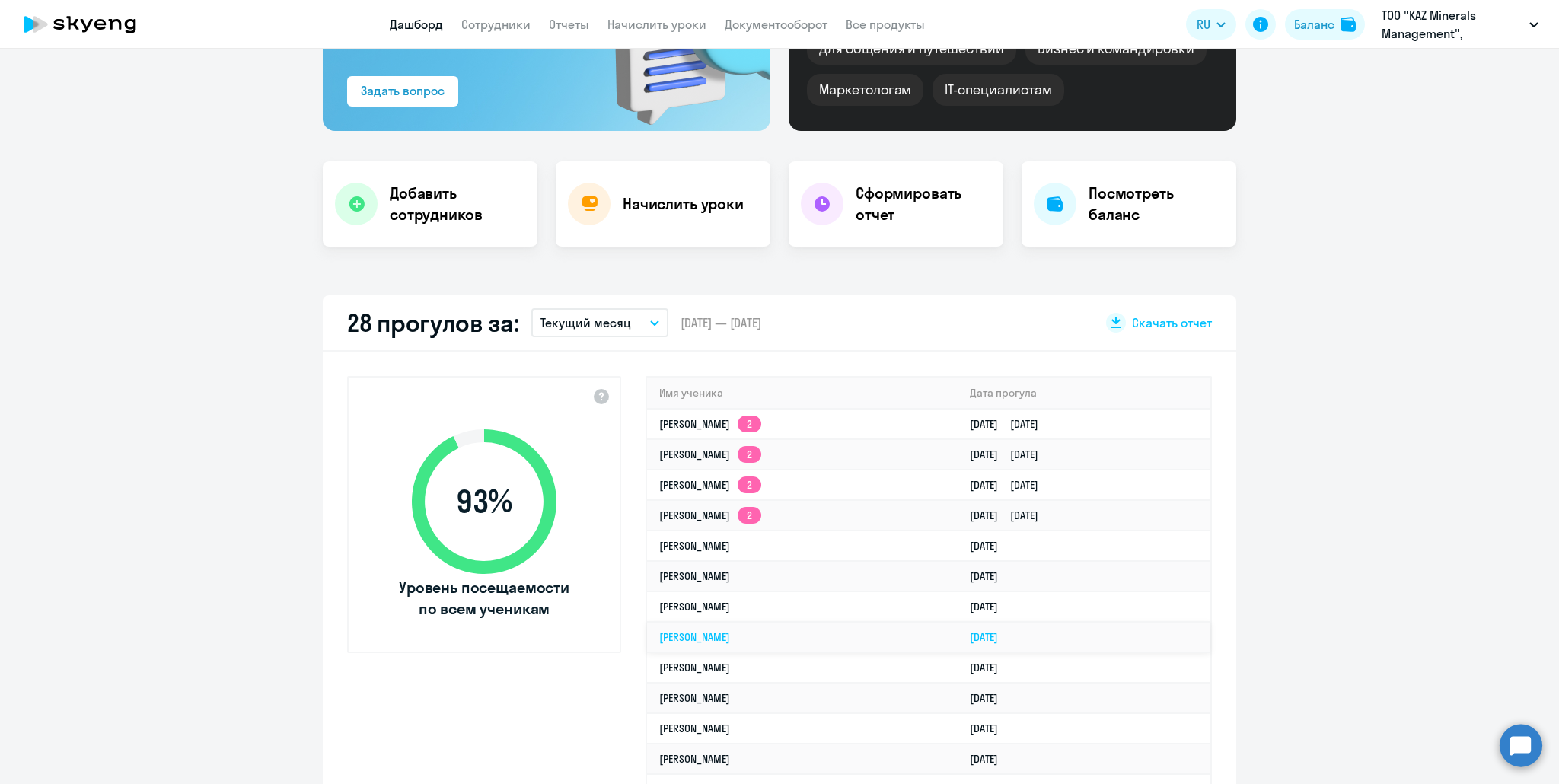
scroll to position [228, 0]
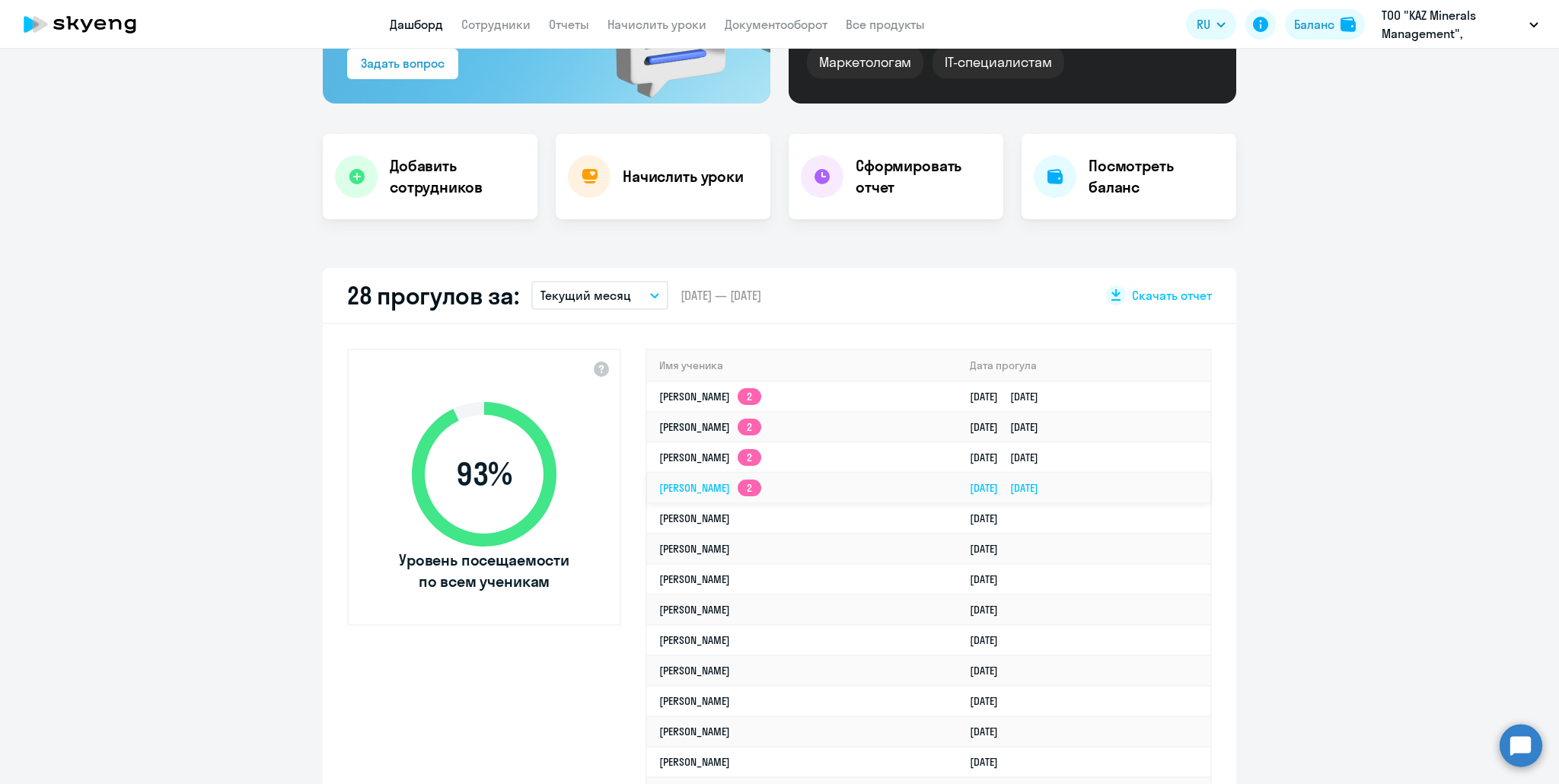
click at [707, 490] on link "[PERSON_NAME] 2" at bounding box center [709, 488] width 102 height 14
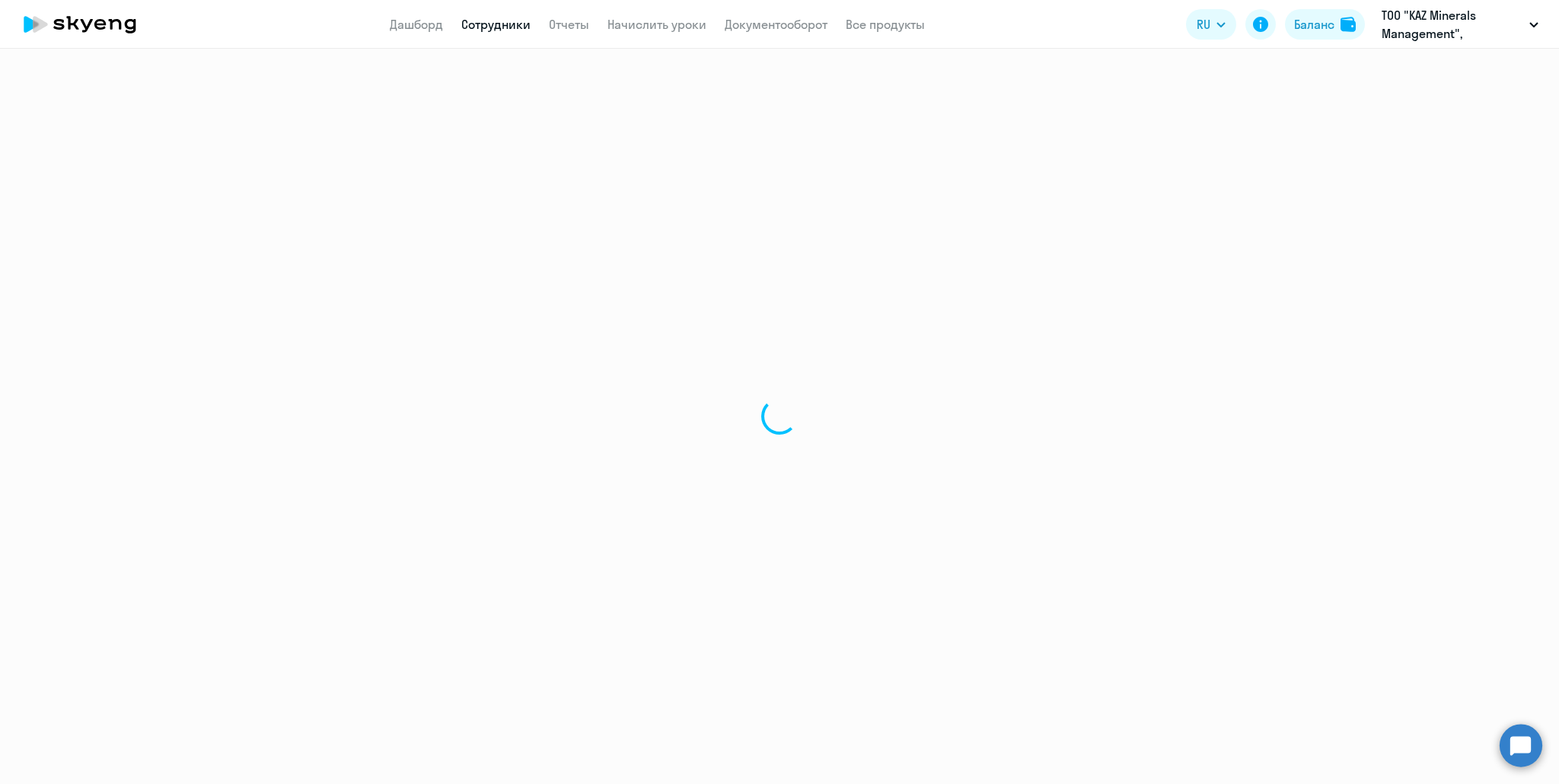
select select "english"
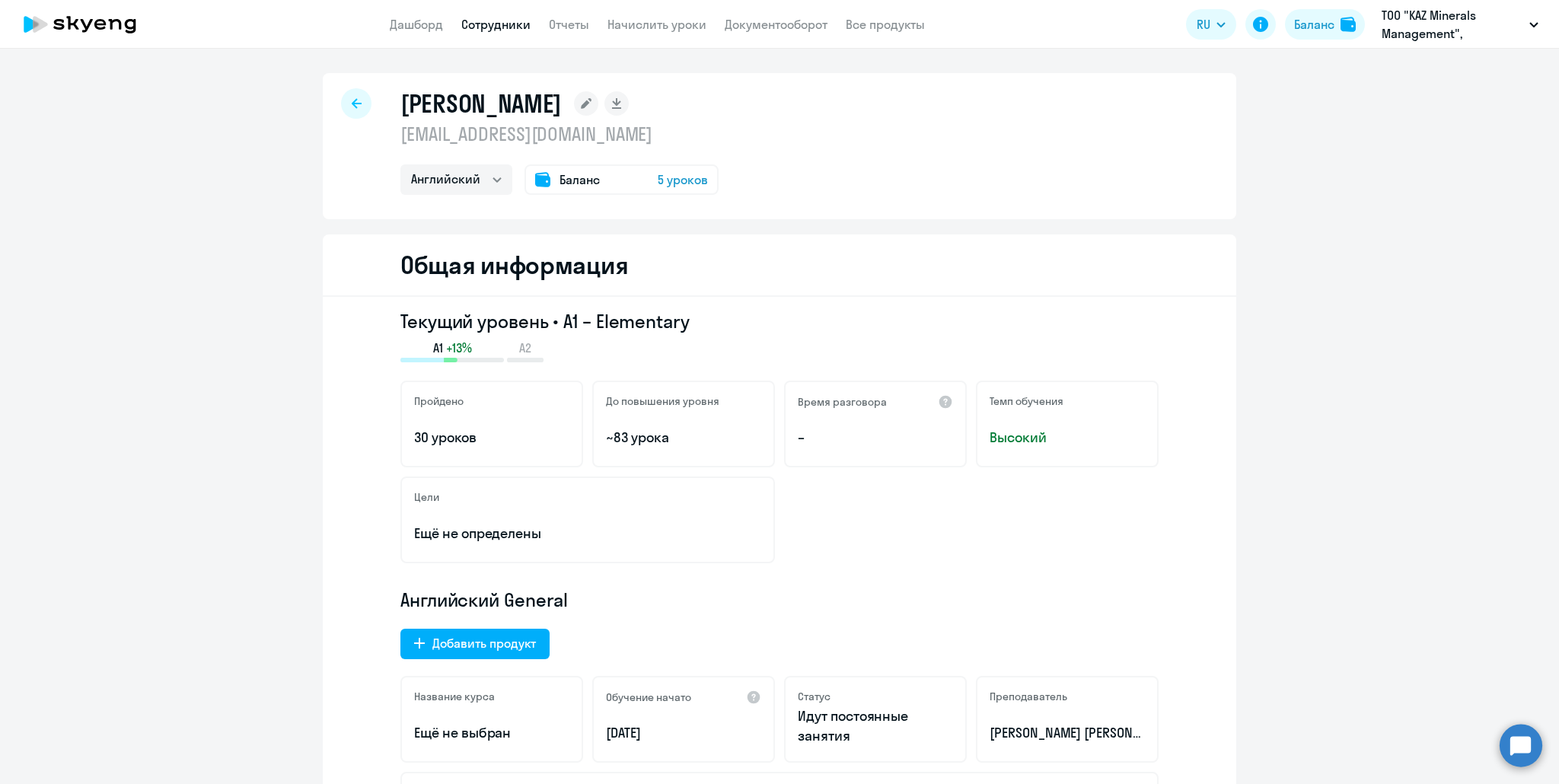
drag, startPoint x: 390, startPoint y: 137, endPoint x: 730, endPoint y: 137, distance: 340.0
click at [730, 137] on div "[PERSON_NAME] [EMAIL_ADDRESS][DOMAIN_NAME] Английский Баланс 5 уроков" at bounding box center [779, 146] width 913 height 146
copy p "[EMAIL_ADDRESS][DOMAIN_NAME]"
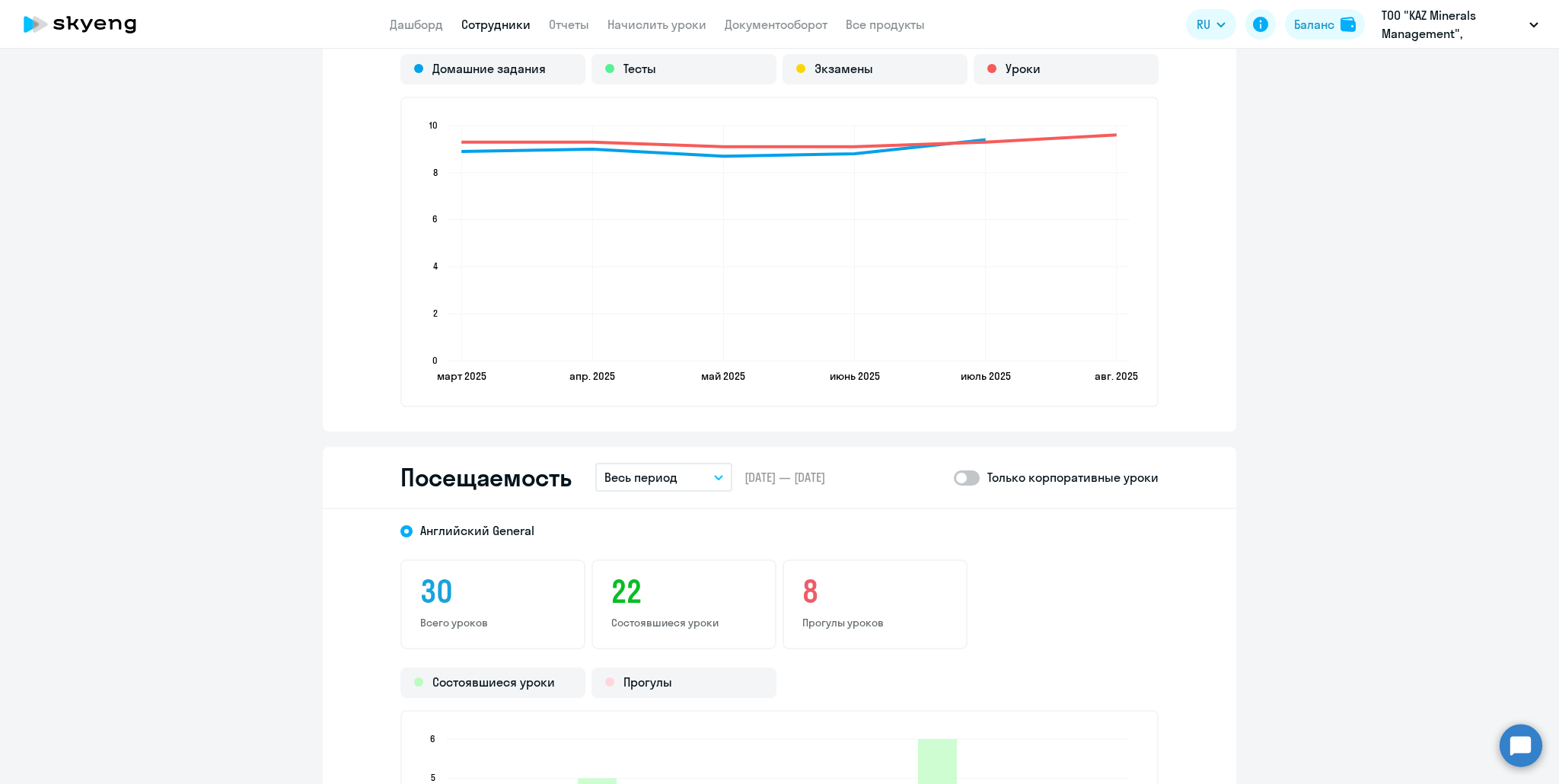
scroll to position [1598, 0]
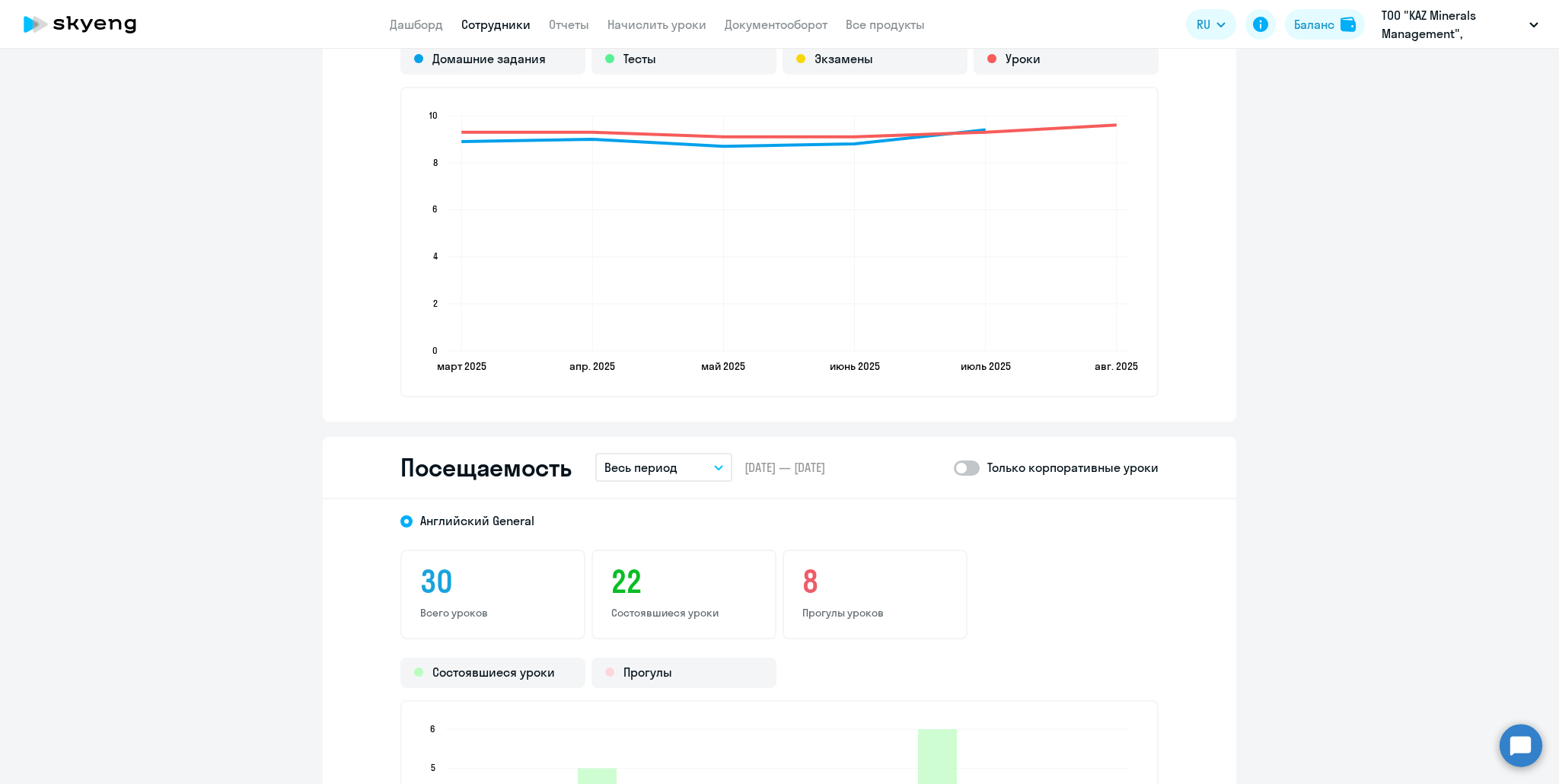
click at [624, 481] on div "Посещаемость Весь период – [DATE] — [DATE] Только корпоративные уроки" at bounding box center [779, 468] width 913 height 63
click at [624, 471] on p "Весь период" at bounding box center [641, 467] width 73 height 18
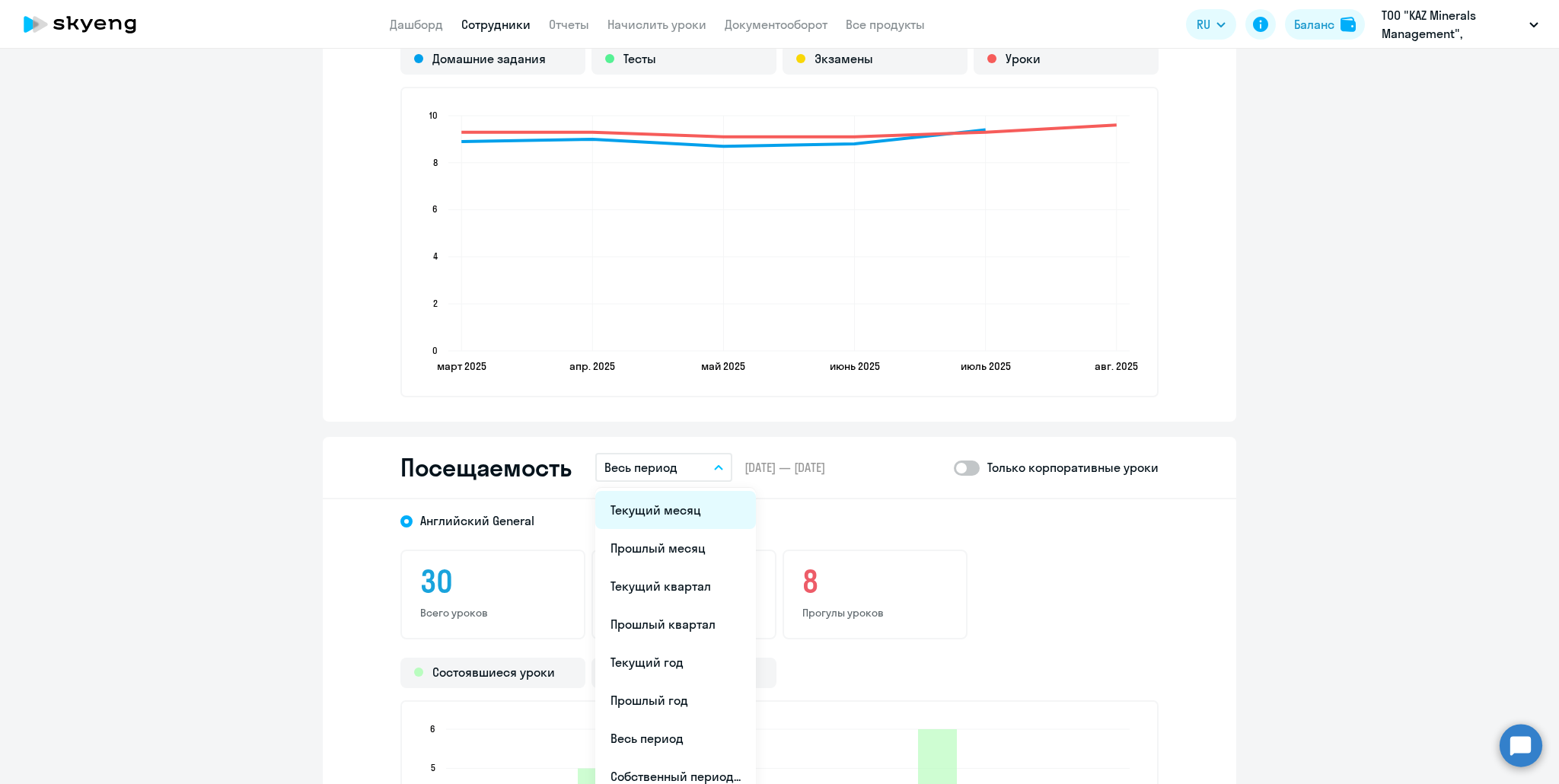
click at [628, 510] on li "Текущий месяц" at bounding box center [675, 510] width 160 height 38
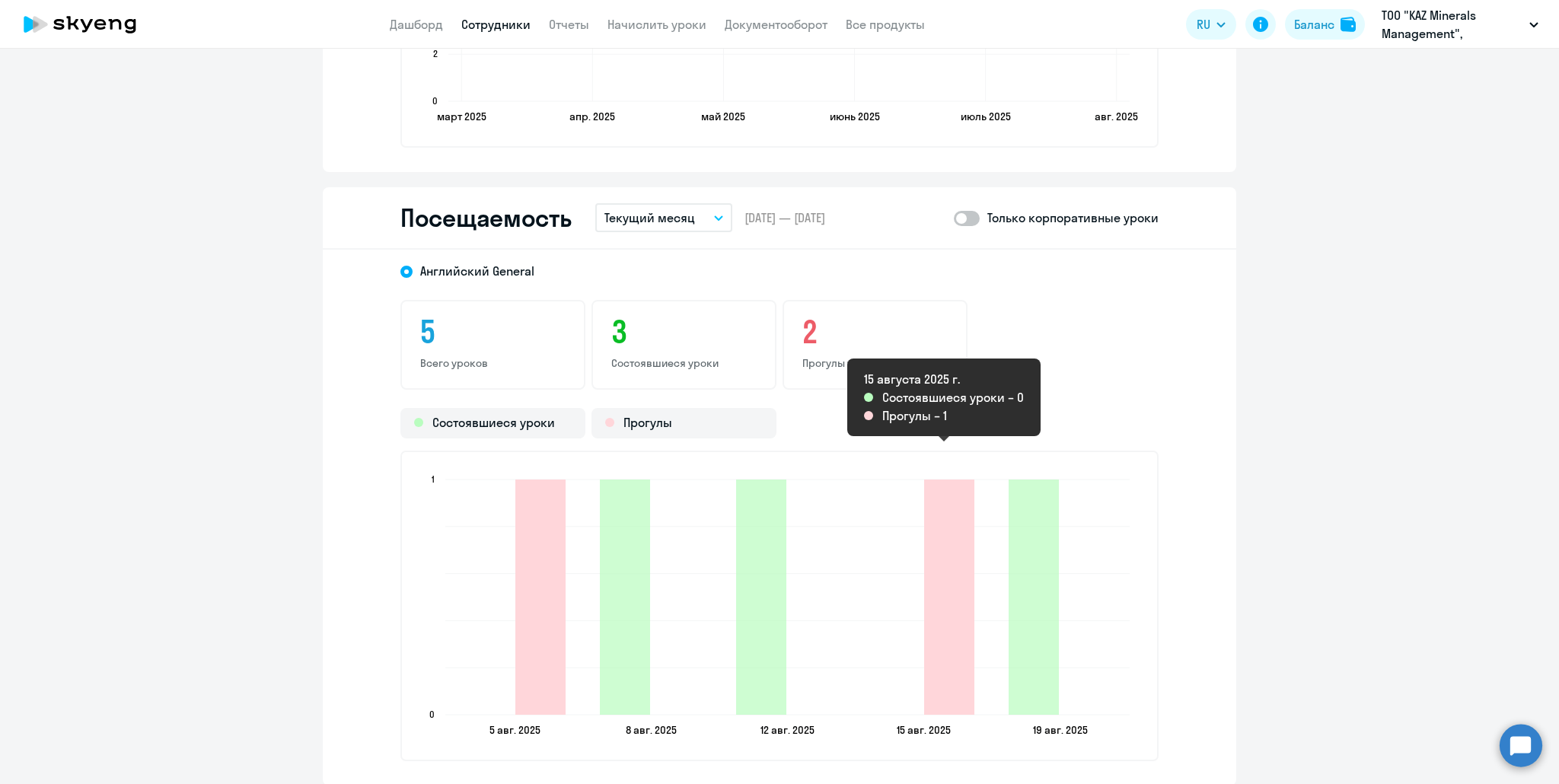
scroll to position [1902, 0]
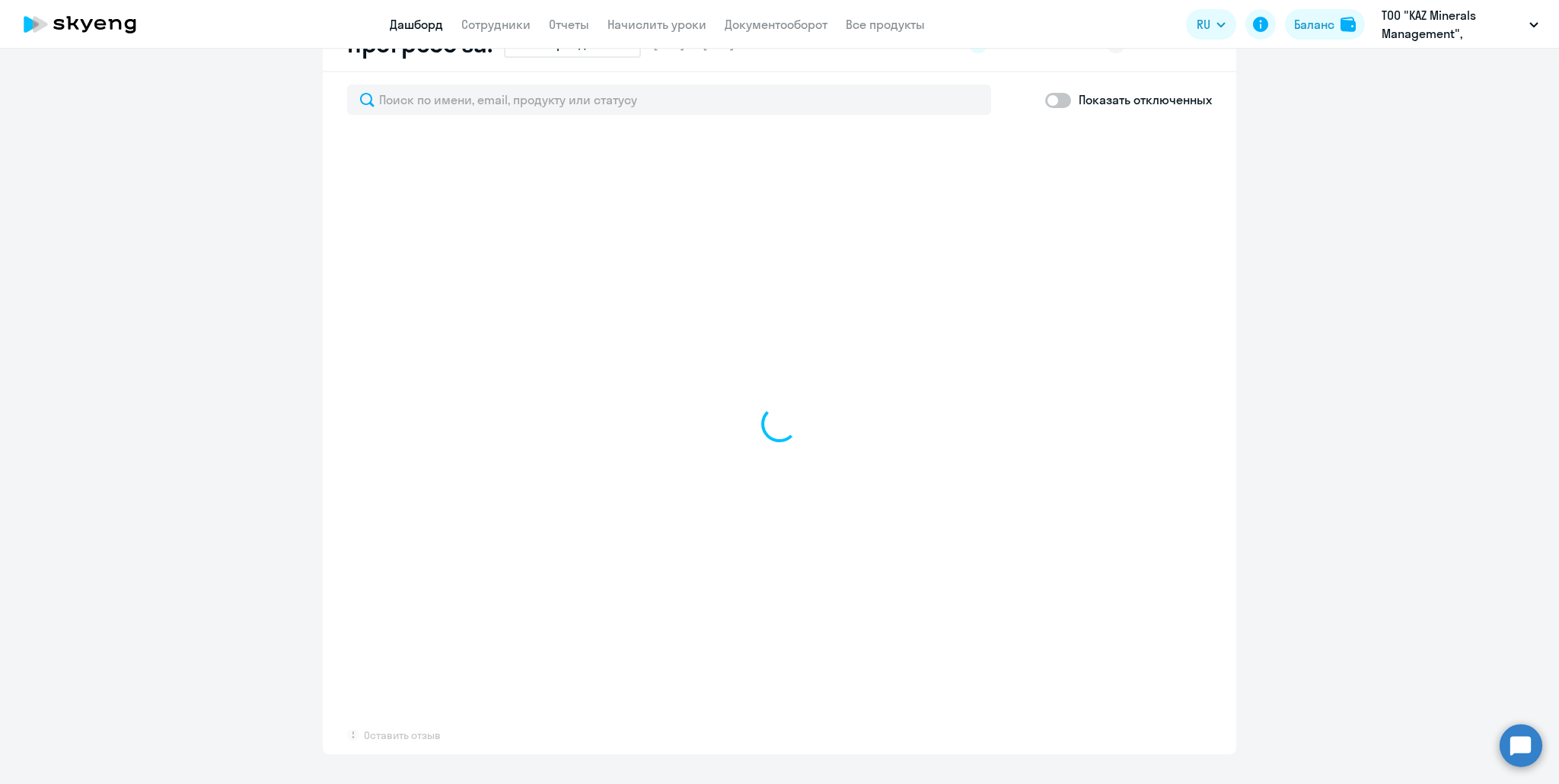
scroll to position [947, 0]
select select "30"
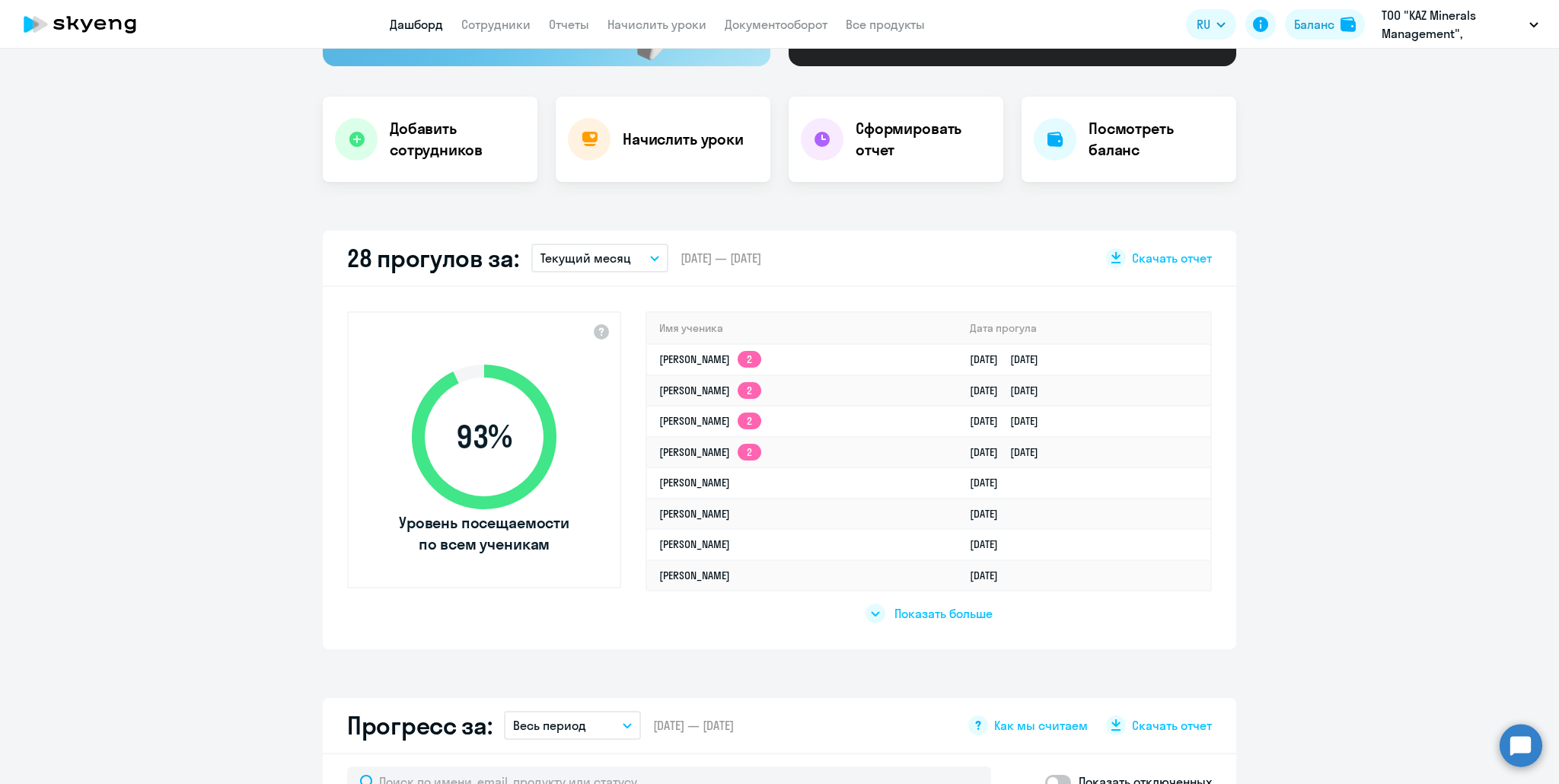
scroll to position [261, 0]
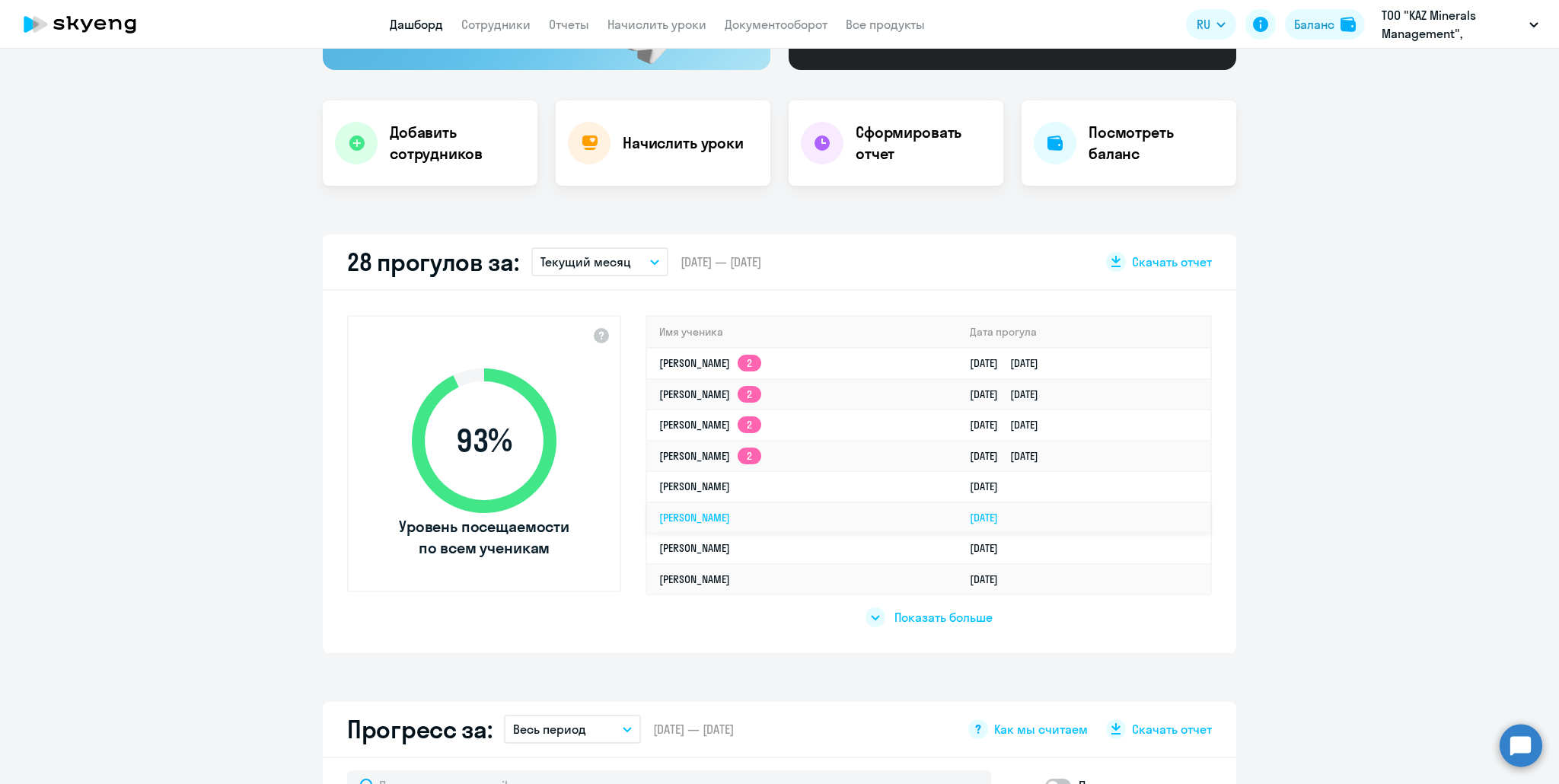
click at [711, 518] on link "[PERSON_NAME]" at bounding box center [694, 517] width 71 height 14
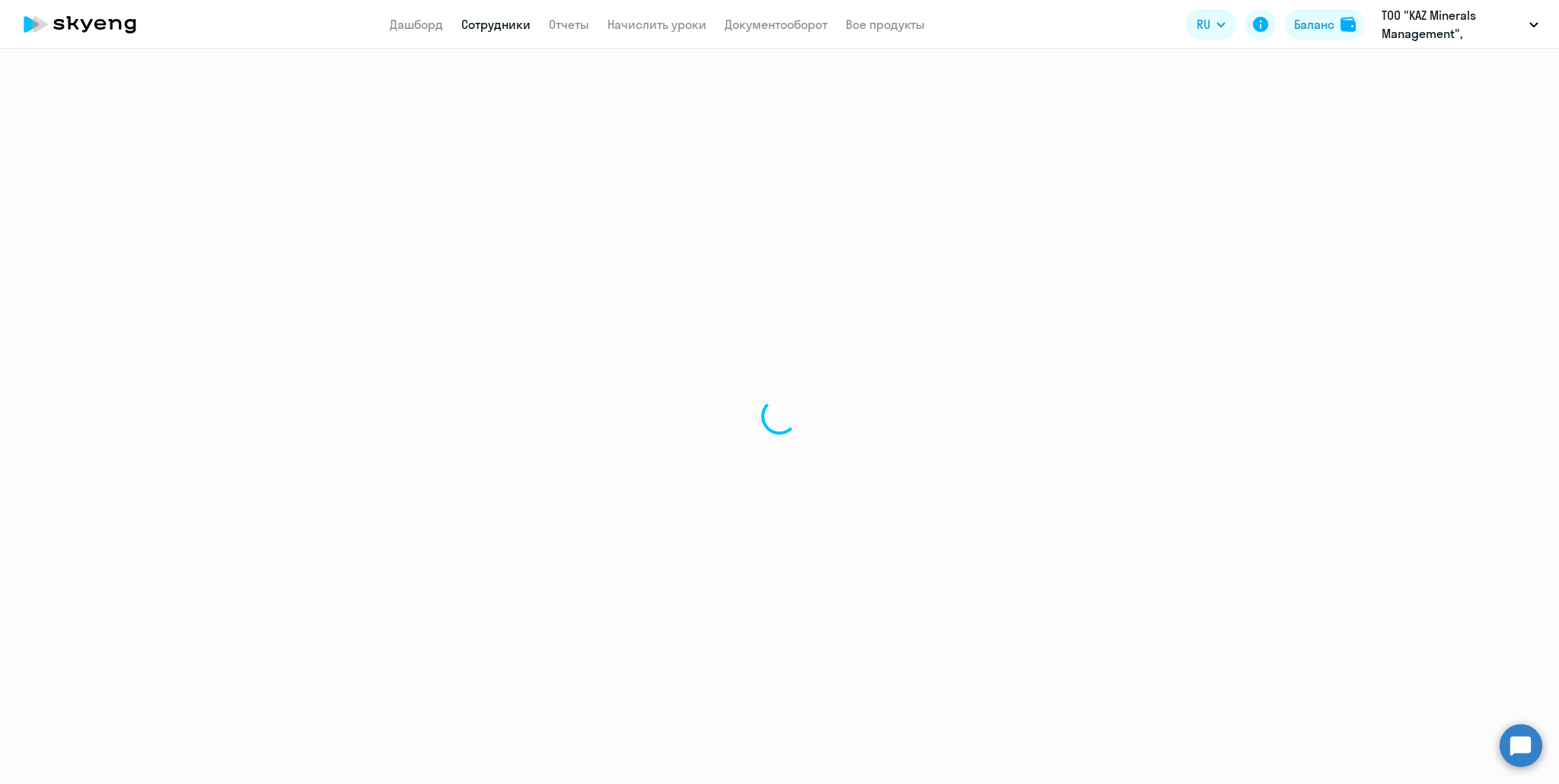
select select "english"
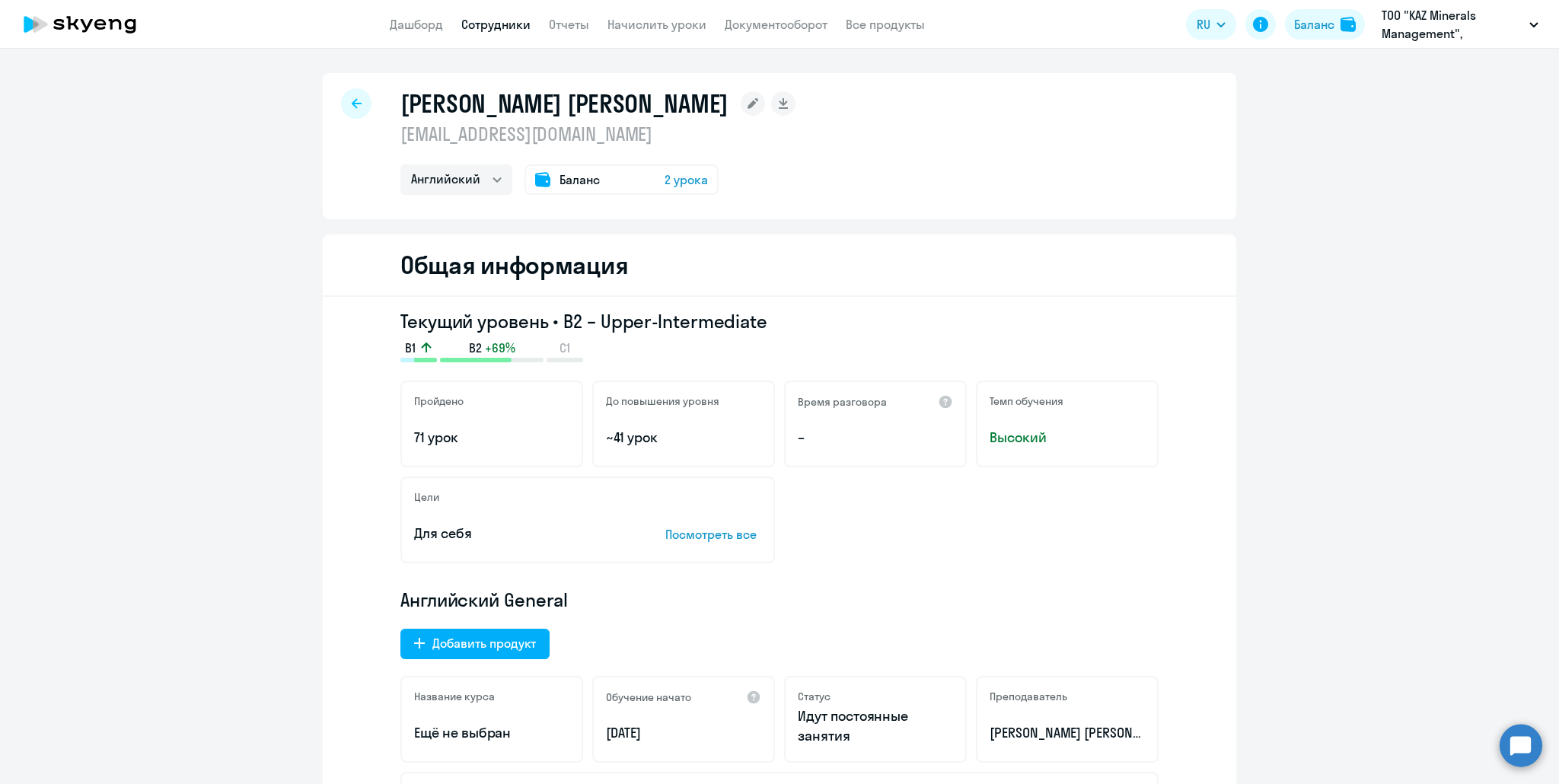
drag, startPoint x: 395, startPoint y: 133, endPoint x: 688, endPoint y: 138, distance: 293.0
click at [688, 138] on div "[PERSON_NAME] [PERSON_NAME] [EMAIL_ADDRESS][DOMAIN_NAME] Английский Баланс 2 ур…" at bounding box center [779, 146] width 913 height 146
copy p "[EMAIL_ADDRESS][DOMAIN_NAME]"
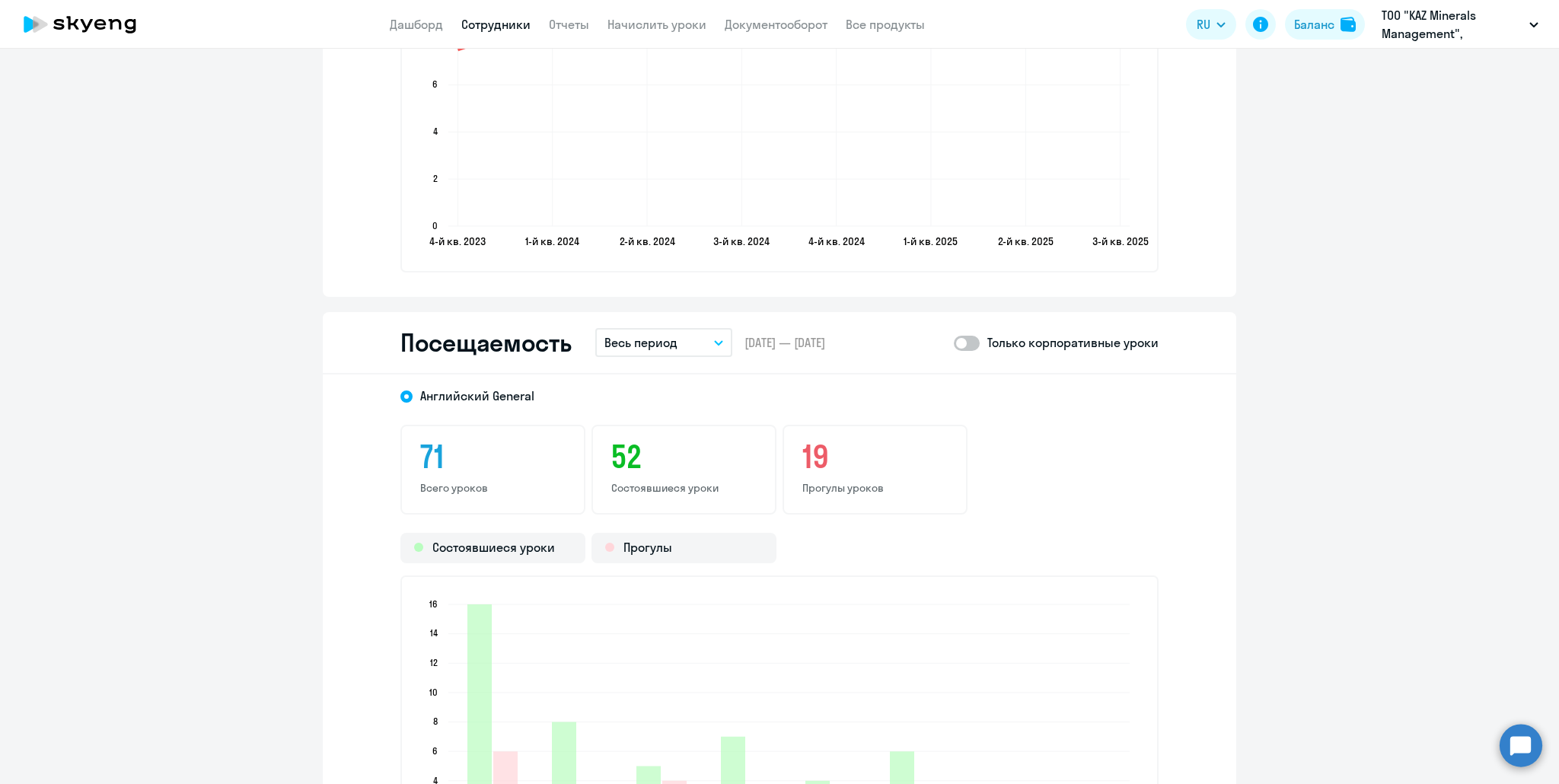
scroll to position [1750, 0]
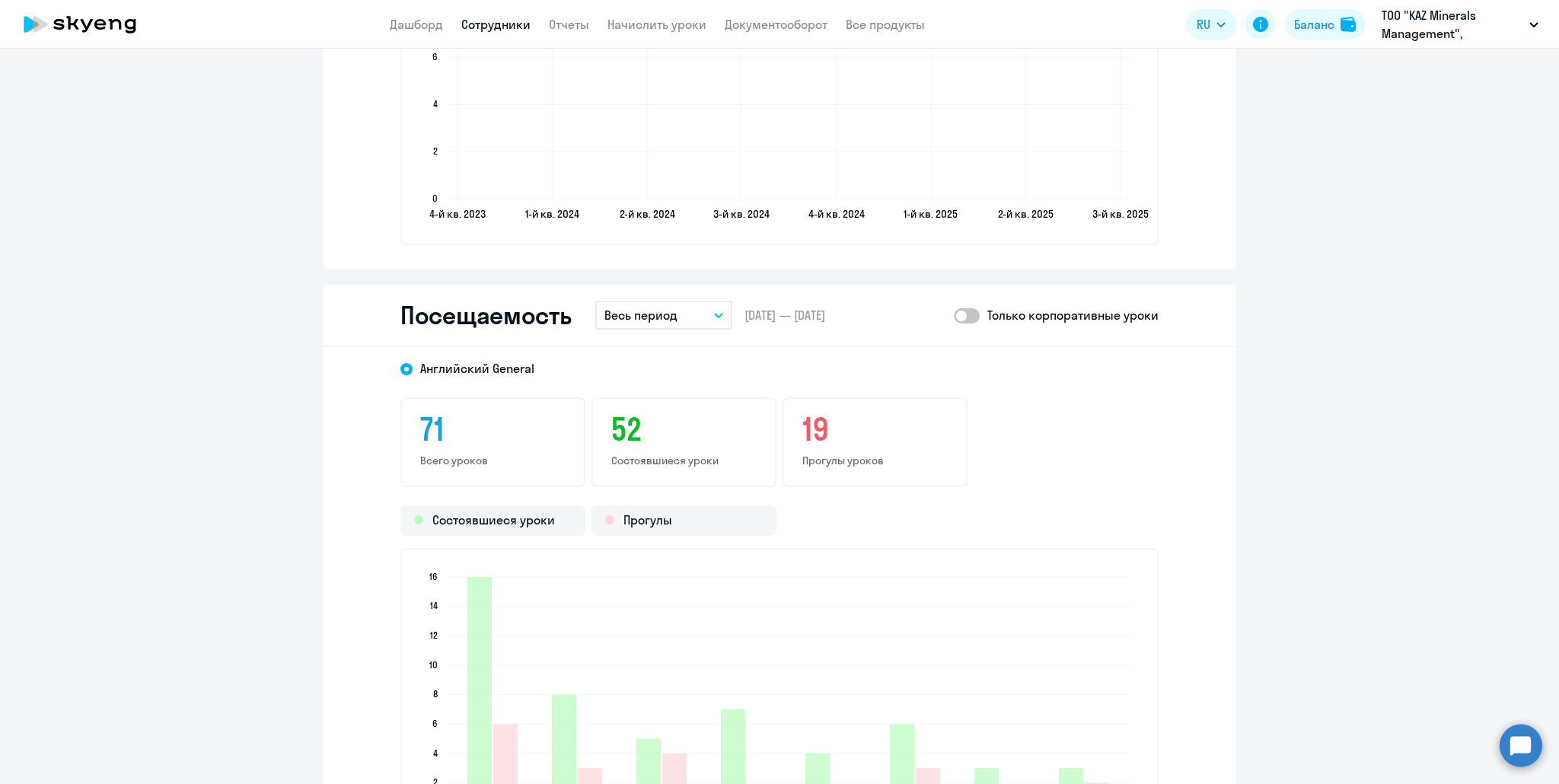
click at [701, 315] on button "Весь период" at bounding box center [663, 314] width 137 height 29
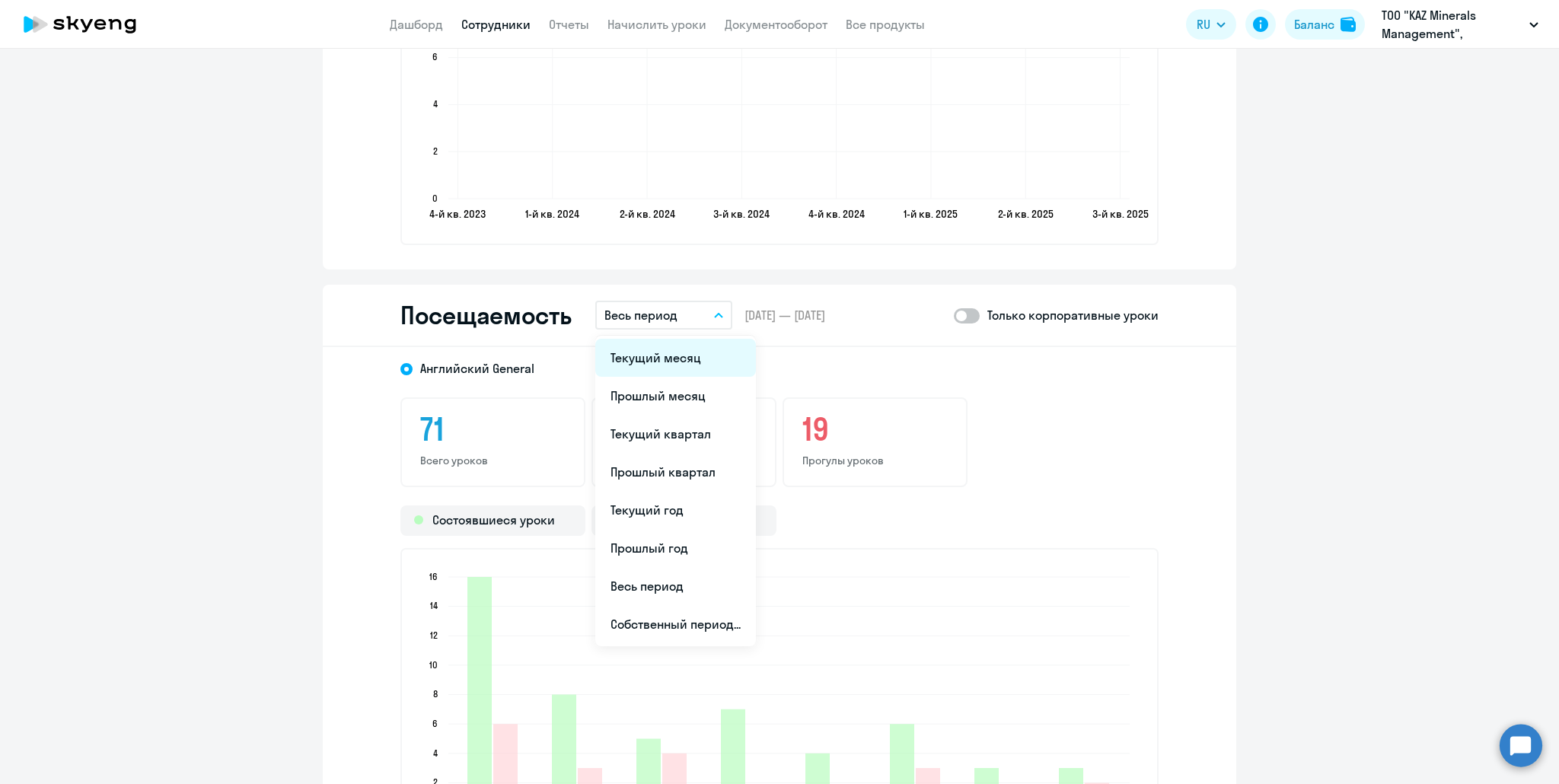
click at [691, 352] on li "Текущий месяц" at bounding box center [675, 358] width 160 height 38
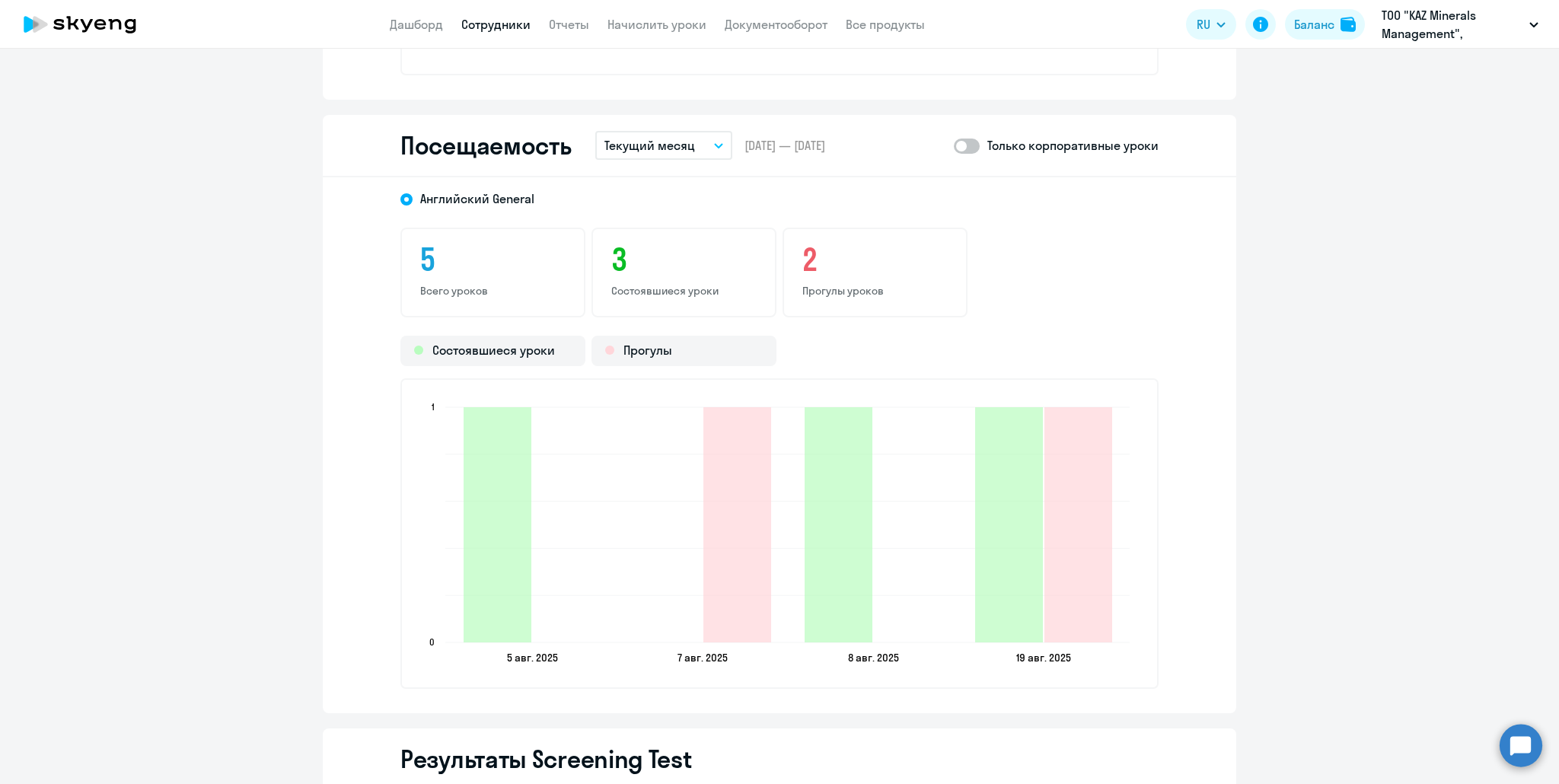
scroll to position [1902, 0]
